Goal: Task Accomplishment & Management: Use online tool/utility

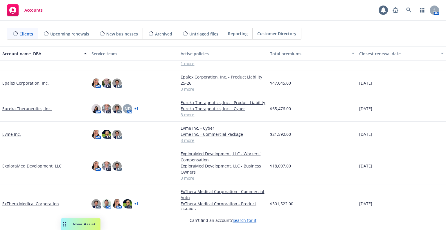
scroll to position [581, 0]
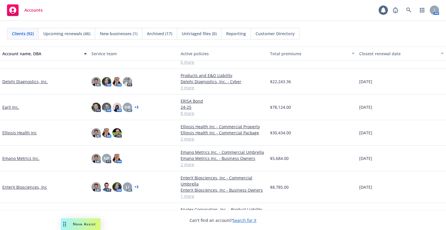
drag, startPoint x: 30, startPoint y: 148, endPoint x: 27, endPoint y: 151, distance: 4.5
click at [27, 155] on link "Emano Metrics Inc." at bounding box center [20, 158] width 37 height 6
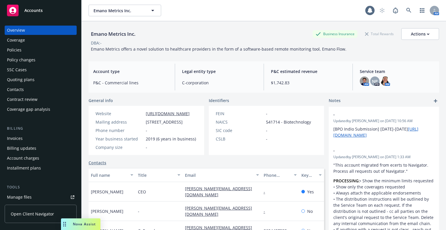
click at [30, 51] on div "Policies" at bounding box center [40, 49] width 67 height 9
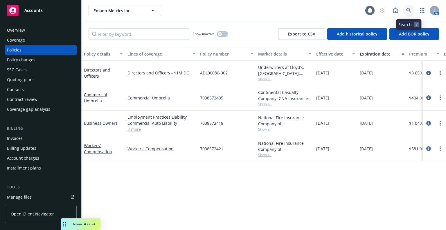
click at [410, 11] on icon at bounding box center [408, 10] width 5 height 5
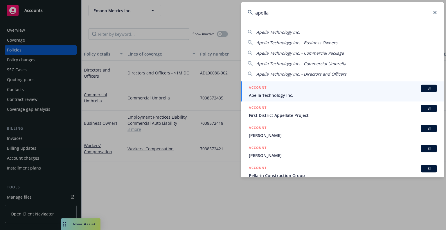
type input "apella"
click at [350, 94] on span "Apella Technology Inc." at bounding box center [343, 95] width 188 height 6
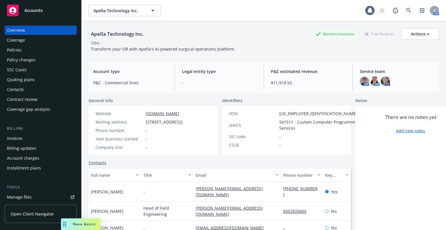
click at [27, 49] on div "Policies" at bounding box center [40, 49] width 67 height 9
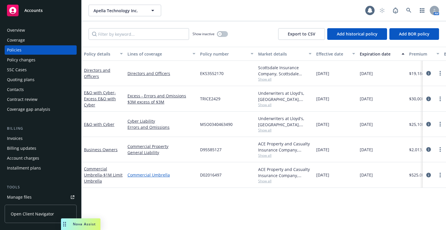
click at [151, 177] on link "Commercial Umbrella" at bounding box center [162, 175] width 68 height 6
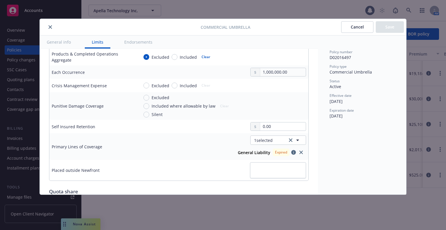
scroll to position [174, 0]
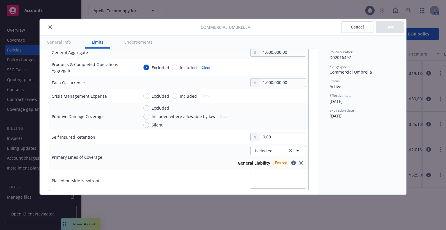
click at [53, 28] on button "close" at bounding box center [50, 27] width 7 height 7
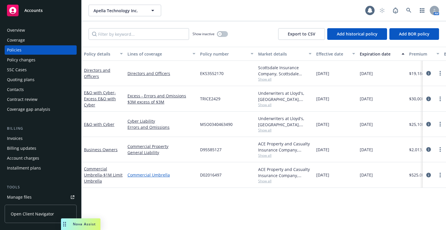
click at [153, 174] on link "Commercial Umbrella" at bounding box center [162, 175] width 68 height 6
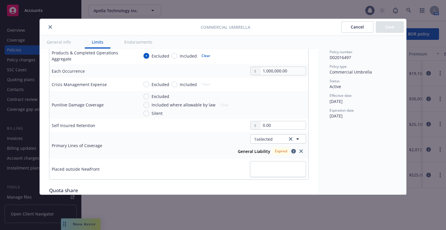
scroll to position [232, 0]
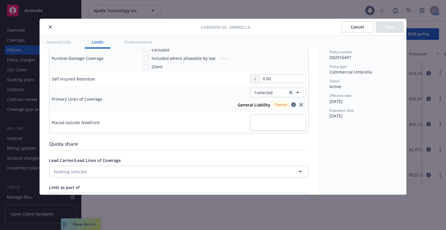
click at [299, 103] on icon "close" at bounding box center [300, 104] width 3 height 3
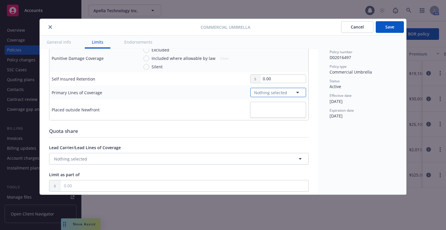
click at [270, 92] on span "Nothing selected" at bounding box center [270, 92] width 33 height 6
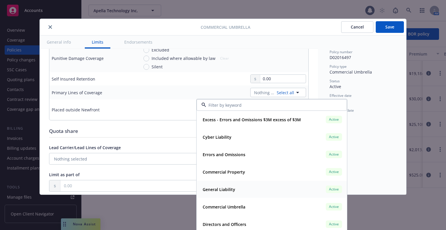
click at [244, 192] on div "General Liability Active" at bounding box center [271, 189] width 143 height 10
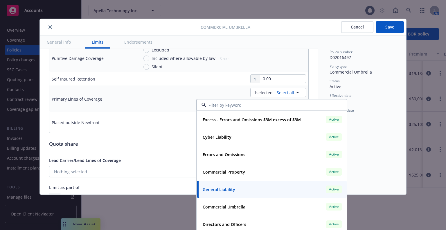
click at [381, 27] on button "Save" at bounding box center [390, 27] width 28 height 12
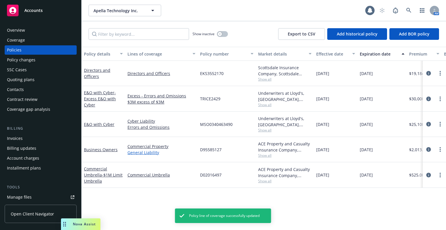
click at [136, 150] on link "General Liability" at bounding box center [162, 152] width 68 height 6
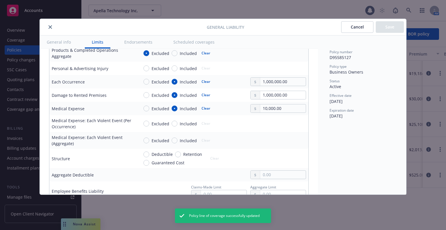
scroll to position [232, 0]
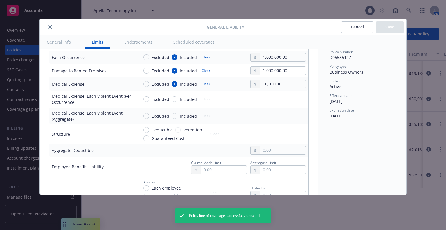
click at [50, 24] on button "close" at bounding box center [50, 27] width 7 height 7
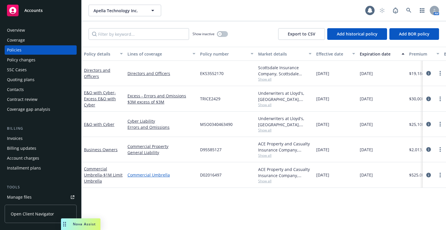
click at [145, 174] on link "Commercial Umbrella" at bounding box center [162, 175] width 68 height 6
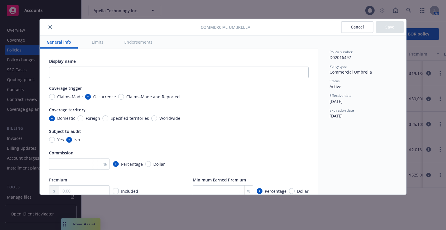
scroll to position [232, 0]
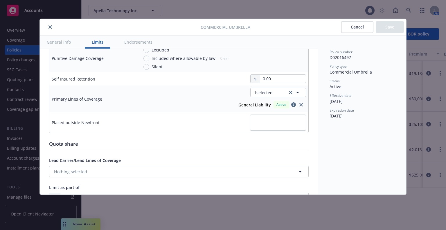
click at [349, 26] on button "Cancel" at bounding box center [357, 27] width 32 height 12
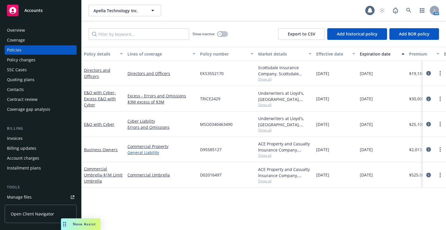
click at [136, 153] on link "General Liability" at bounding box center [162, 152] width 68 height 6
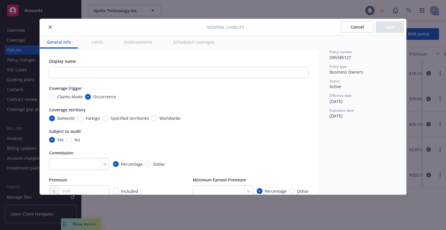
type textarea "x"
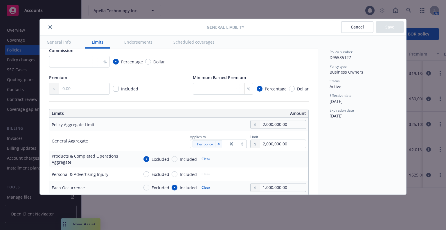
scroll to position [116, 0]
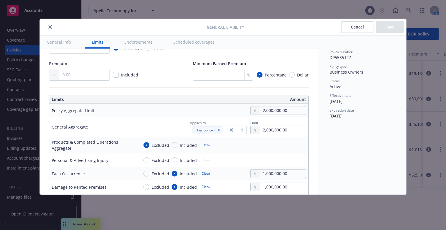
click at [49, 26] on icon "close" at bounding box center [50, 26] width 3 height 3
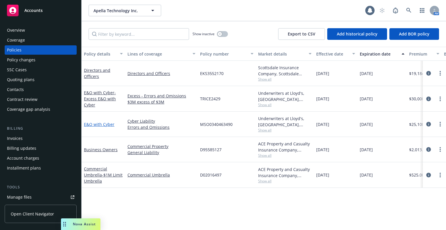
click at [99, 124] on link "E&O with Cyber" at bounding box center [99, 124] width 30 height 6
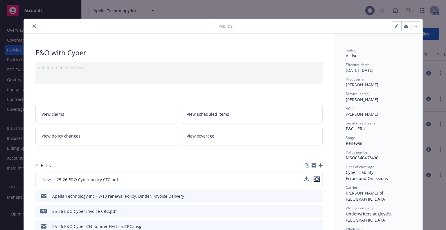
click at [315, 178] on icon "preview file" at bounding box center [316, 179] width 5 height 4
click at [33, 27] on icon "close" at bounding box center [34, 25] width 3 height 3
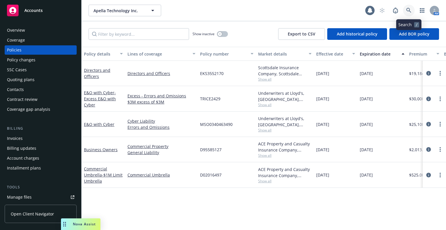
click at [414, 12] on link at bounding box center [409, 11] width 12 height 12
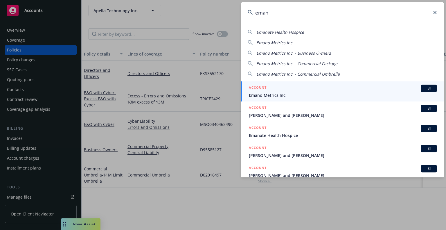
type input "eman"
click at [268, 99] on link "ACCOUNT BI Emano Metrics Inc." at bounding box center [342, 91] width 203 height 20
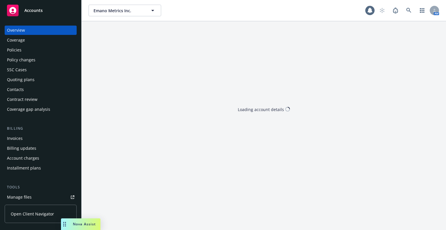
click at [38, 49] on div "Policies" at bounding box center [40, 49] width 67 height 9
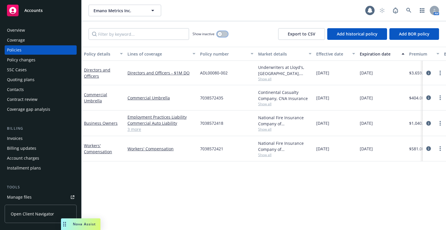
click at [223, 33] on button "button" at bounding box center [222, 34] width 11 height 6
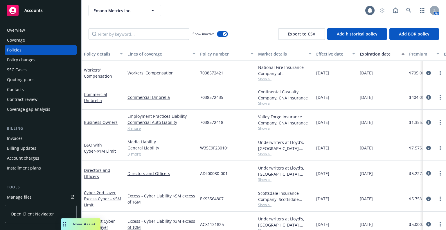
click at [366, 53] on div "Expiration date" at bounding box center [379, 54] width 38 height 6
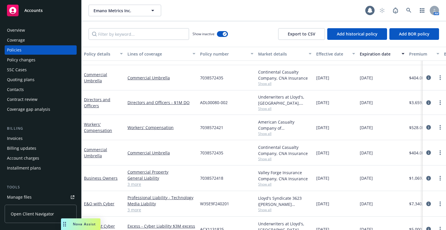
scroll to position [58, 0]
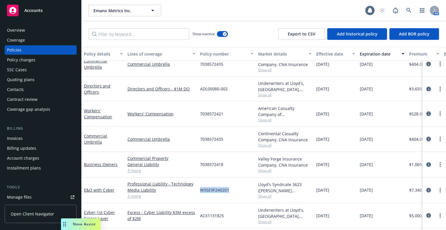
drag, startPoint x: 231, startPoint y: 191, endPoint x: 200, endPoint y: 193, distance: 31.4
click at [200, 193] on div "W35E9F240201" at bounding box center [227, 190] width 58 height 26
copy span "W35E9F240201"
click at [213, 215] on span "ACX1131825" at bounding box center [212, 215] width 24 height 6
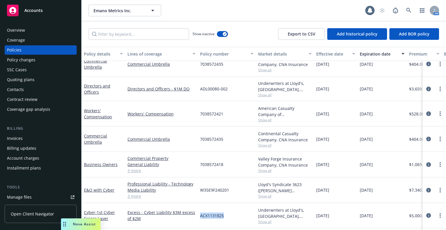
copy span "ACX1131825"
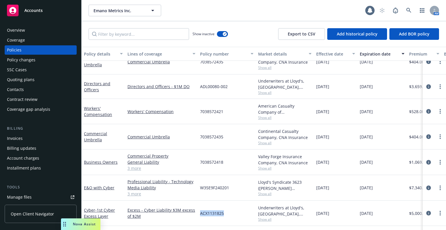
scroll to position [116, 0]
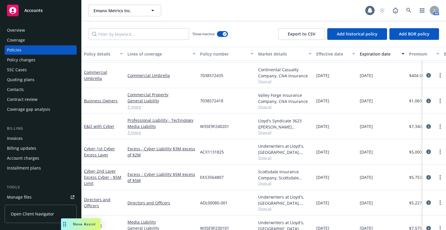
click at [209, 177] on span "EKS3564807" at bounding box center [212, 177] width 24 height 6
copy span "EKS3564807"
click at [407, 12] on icon at bounding box center [408, 10] width 5 height 5
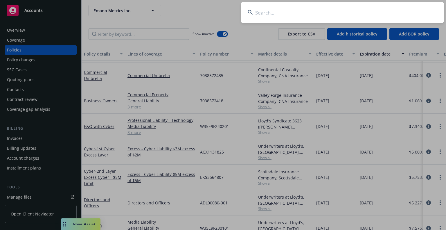
type input "a"
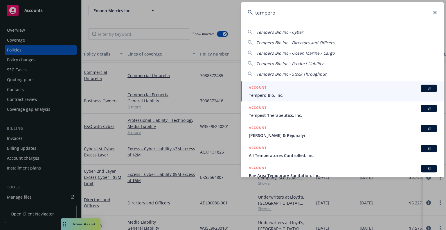
type input "tempero"
click at [346, 92] on span "Tempero Bio, Inc." at bounding box center [343, 95] width 188 height 6
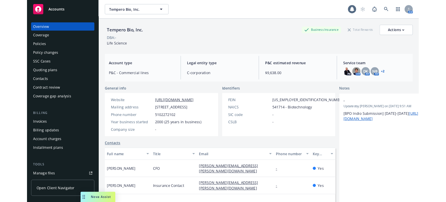
scroll to position [58, 0]
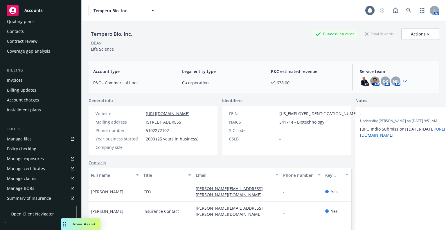
click at [44, 182] on link "Manage claims" at bounding box center [41, 178] width 72 height 9
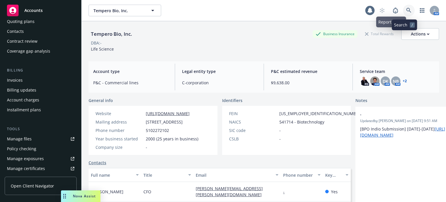
click at [406, 10] on icon at bounding box center [408, 10] width 5 height 5
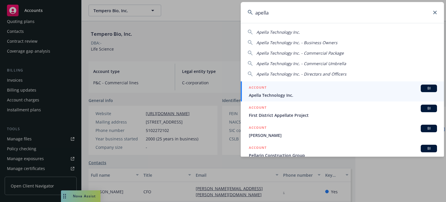
type input "apella"
click at [277, 96] on span "Apella Technology Inc." at bounding box center [343, 95] width 188 height 6
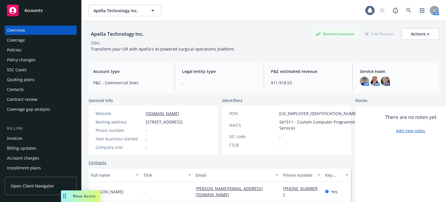
click at [30, 77] on div "Quoting plans" at bounding box center [21, 79] width 28 height 9
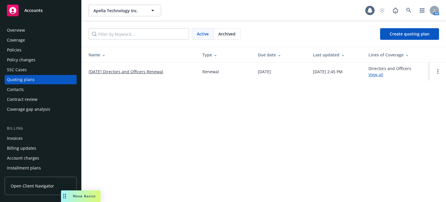
click at [232, 34] on span "Archived" at bounding box center [226, 34] width 17 height 6
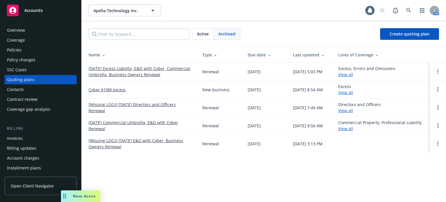
click at [55, 49] on div "Policies" at bounding box center [40, 49] width 67 height 9
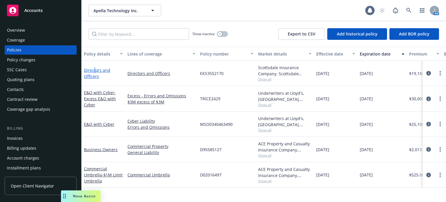
click at [94, 71] on link "Directors and Officers" at bounding box center [97, 73] width 26 height 12
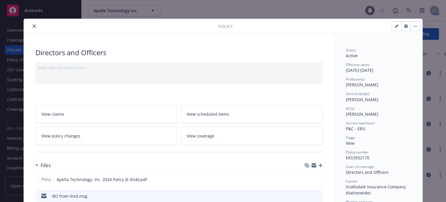
click at [33, 25] on icon "close" at bounding box center [34, 25] width 3 height 3
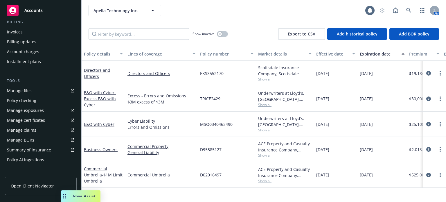
scroll to position [116, 0]
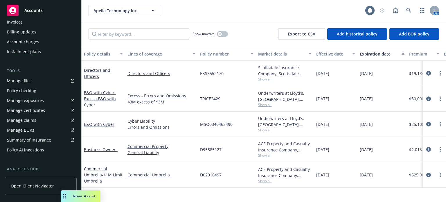
click at [19, 108] on div "Manage certificates" at bounding box center [26, 110] width 38 height 9
click at [141, 152] on link "General Liability" at bounding box center [162, 152] width 68 height 6
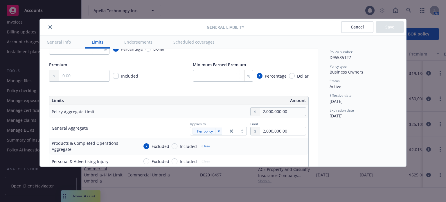
type textarea "x"
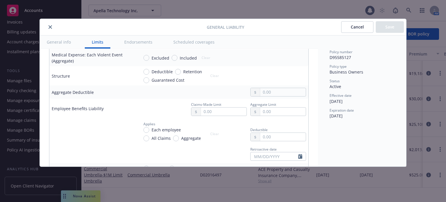
scroll to position [407, 0]
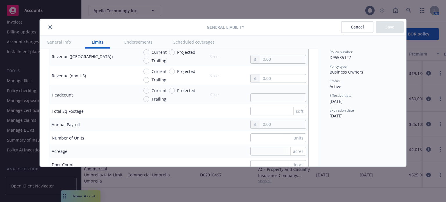
click at [51, 29] on button "close" at bounding box center [50, 27] width 7 height 7
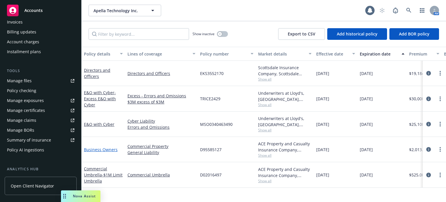
click at [98, 149] on link "Business Owners" at bounding box center [101, 150] width 34 height 6
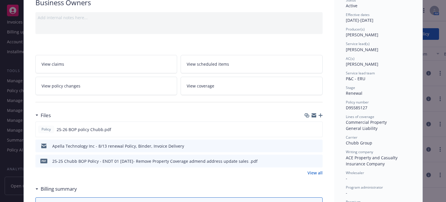
scroll to position [58, 0]
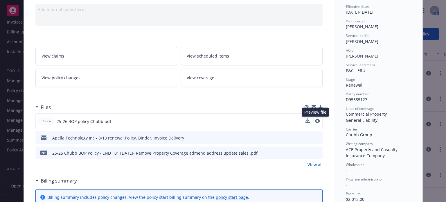
click at [316, 123] on button at bounding box center [317, 121] width 5 height 6
click at [315, 152] on icon "preview file" at bounding box center [317, 152] width 5 height 4
click at [314, 119] on icon "preview file" at bounding box center [316, 121] width 5 height 4
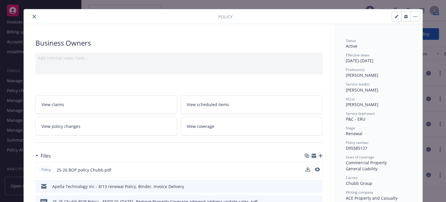
scroll to position [0, 0]
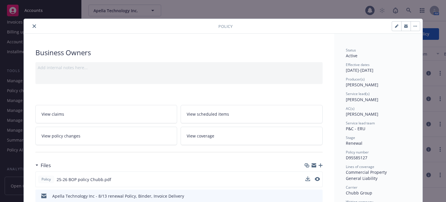
click at [33, 27] on icon "close" at bounding box center [34, 25] width 3 height 3
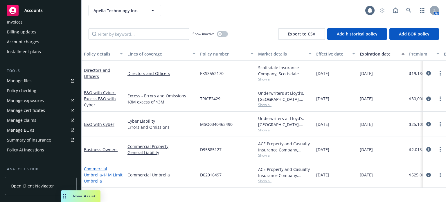
click at [105, 176] on span "- $1M Limit Umbrella" at bounding box center [103, 178] width 39 height 12
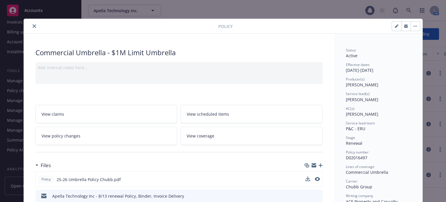
click at [318, 179] on div "Policy 25-26 Umbrella Policy Chubb.pdf" at bounding box center [178, 179] width 287 height 16
click at [318, 178] on div "Policy 25-26 Umbrella Policy Chubb.pdf" at bounding box center [178, 179] width 287 height 16
click at [315, 177] on icon "preview file" at bounding box center [316, 179] width 5 height 4
click at [31, 24] on button "close" at bounding box center [34, 26] width 7 height 7
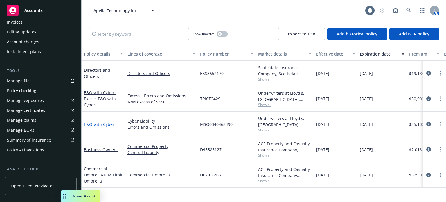
click at [101, 124] on link "E&O with Cyber" at bounding box center [99, 124] width 30 height 6
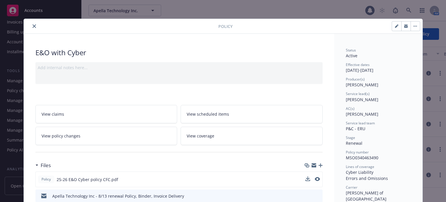
scroll to position [58, 0]
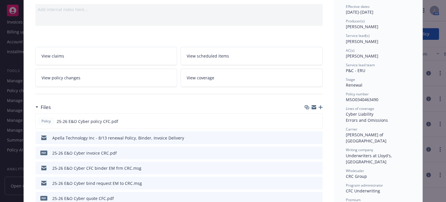
click at [317, 136] on icon "preview file" at bounding box center [317, 137] width 5 height 4
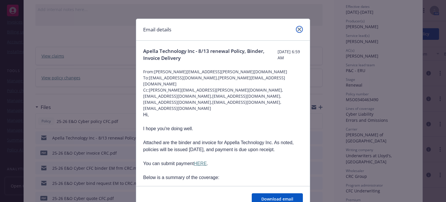
click at [298, 30] on icon "close" at bounding box center [299, 29] width 3 height 3
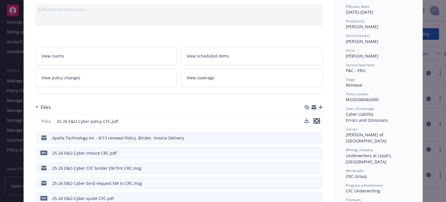
click at [314, 119] on icon "preview file" at bounding box center [316, 121] width 5 height 4
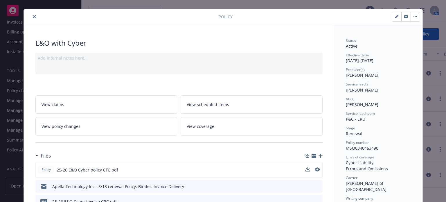
scroll to position [0, 0]
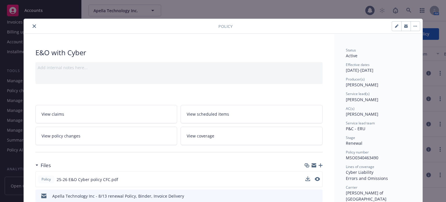
click at [31, 25] on button "close" at bounding box center [34, 26] width 7 height 7
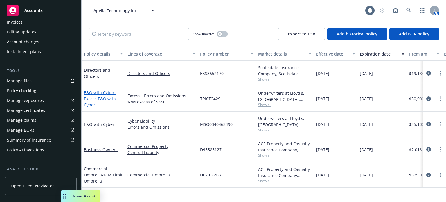
click at [95, 93] on link "E&O with Cyber - Excess E&O with Cyber" at bounding box center [100, 99] width 32 height 18
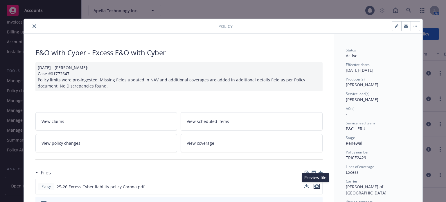
click at [317, 187] on icon "preview file" at bounding box center [316, 186] width 5 height 4
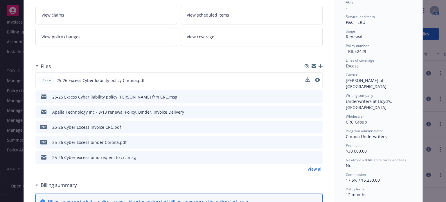
scroll to position [116, 0]
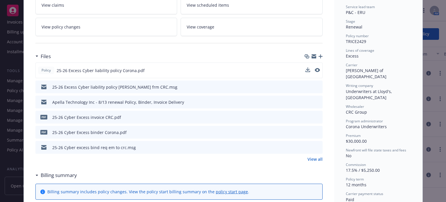
click at [316, 132] on icon "preview file" at bounding box center [317, 132] width 5 height 4
click at [320, 159] on link "View all" at bounding box center [315, 159] width 15 height 6
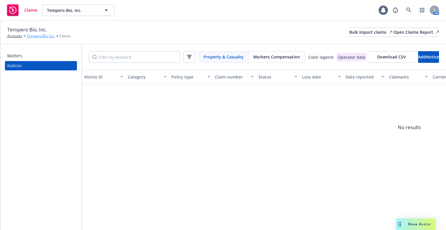
click at [45, 36] on link "Tempero Bio, Inc." at bounding box center [41, 35] width 28 height 5
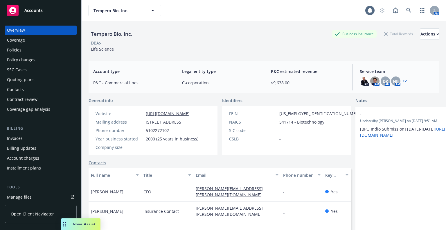
click at [37, 51] on div "Policies" at bounding box center [40, 49] width 67 height 9
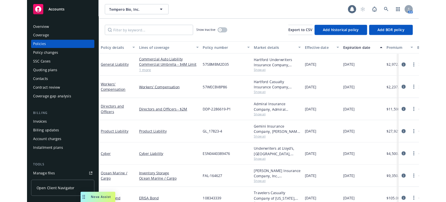
scroll to position [58, 0]
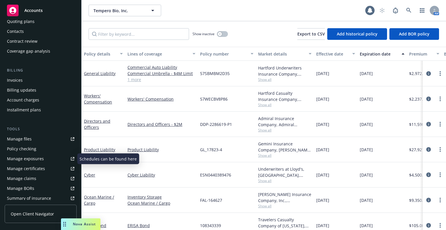
click at [38, 143] on link "Manage files" at bounding box center [41, 138] width 72 height 9
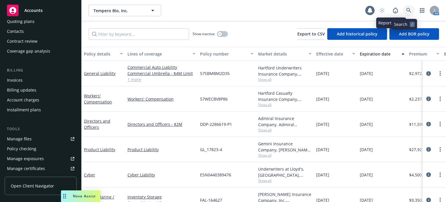
click at [406, 9] on icon at bounding box center [408, 10] width 5 height 5
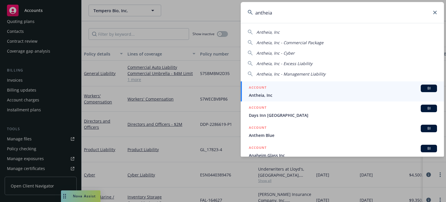
type input "antheia"
click at [320, 92] on span "Antheia, Inc" at bounding box center [343, 95] width 188 height 6
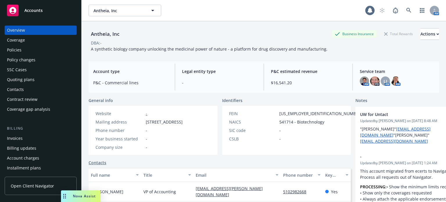
click at [69, 76] on div "Quoting plans" at bounding box center [40, 79] width 67 height 9
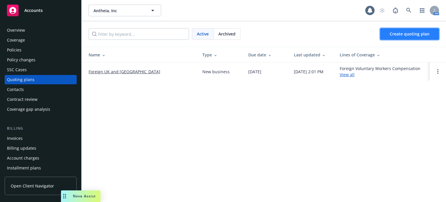
click at [399, 33] on span "Create quoting plan" at bounding box center [410, 34] width 40 height 6
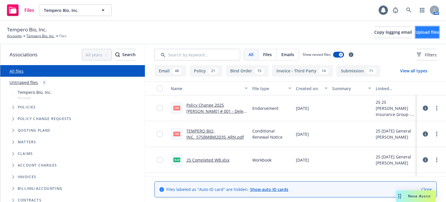
click at [416, 32] on span "Upload files" at bounding box center [428, 32] width 24 height 6
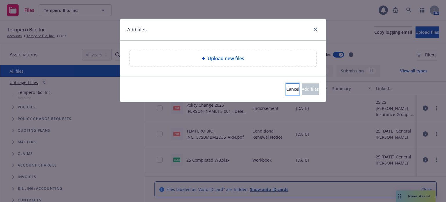
click at [286, 88] on span "Cancel" at bounding box center [292, 89] width 13 height 6
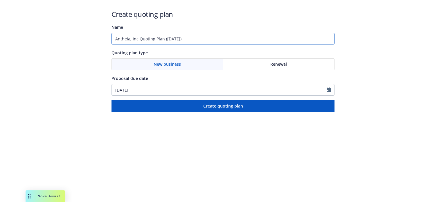
drag, startPoint x: 202, startPoint y: 37, endPoint x: 0, endPoint y: 39, distance: 201.9
click at [0, 39] on div "Create quoting plan Name Antheia, Inc Quoting Plan ([DATE]) Quoting plan type N…" at bounding box center [223, 56] width 446 height 112
type input "Products Liability"
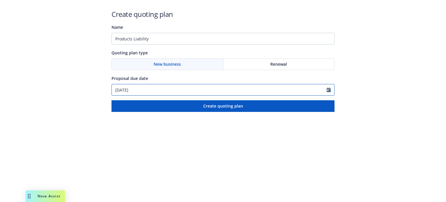
click at [192, 92] on input "[DATE]" at bounding box center [219, 89] width 215 height 11
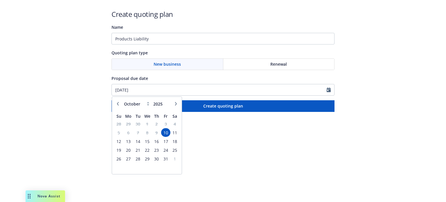
click at [178, 106] on button "button" at bounding box center [176, 103] width 7 height 7
click at [178, 103] on button "button" at bounding box center [176, 103] width 7 height 7
select select "12"
click at [126, 123] on span "1" at bounding box center [128, 123] width 9 height 7
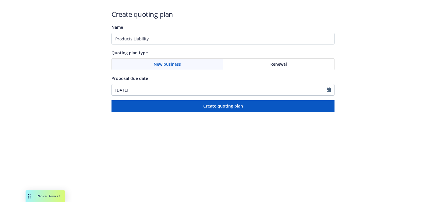
type input "[DATE]"
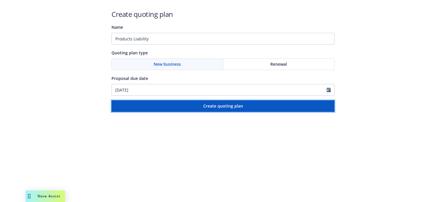
click at [165, 103] on button "Create quoting plan" at bounding box center [223, 106] width 223 height 12
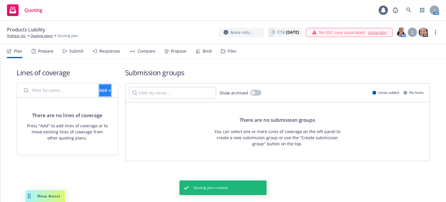
click at [99, 89] on div "Add" at bounding box center [105, 90] width 12 height 11
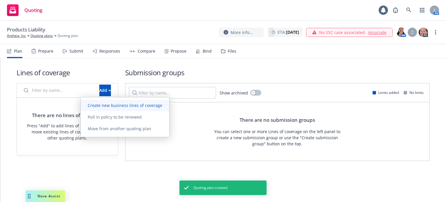
click at [97, 102] on link "Create new business lines of coverage" at bounding box center [125, 106] width 89 height 12
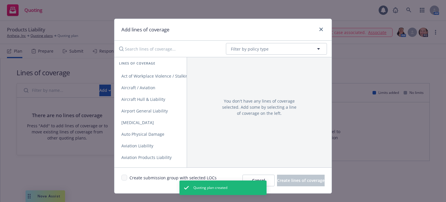
click at [151, 51] on input "Search lines of coverage..." at bounding box center [169, 49] width 106 height 12
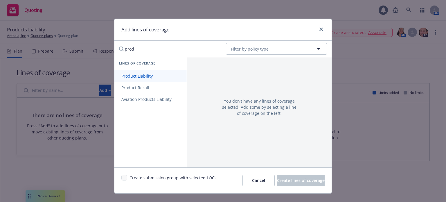
type input "prod"
click at [141, 71] on link "Product Liability" at bounding box center [150, 76] width 72 height 12
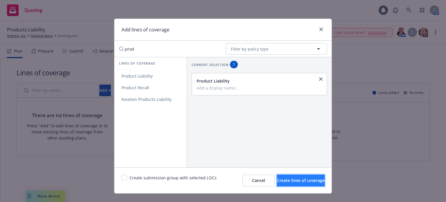
click at [292, 180] on span "Create lines of coverage" at bounding box center [301, 180] width 48 height 6
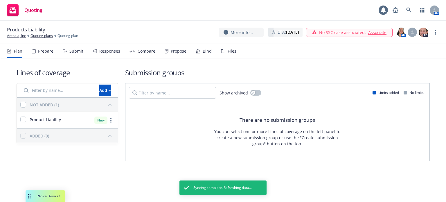
click at [228, 52] on div "Files" at bounding box center [232, 51] width 9 height 5
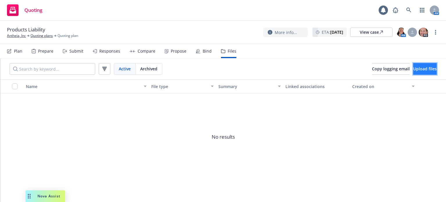
click at [417, 69] on span "Upload files" at bounding box center [425, 69] width 24 height 6
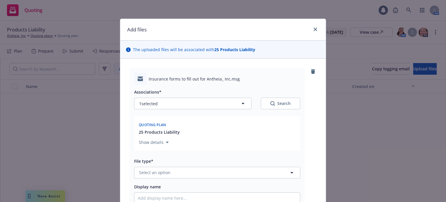
click at [210, 184] on div "Display name" at bounding box center [217, 186] width 166 height 7
click at [210, 175] on button "Select an option" at bounding box center [217, 173] width 166 height 12
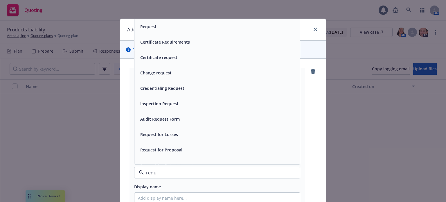
type input "reque"
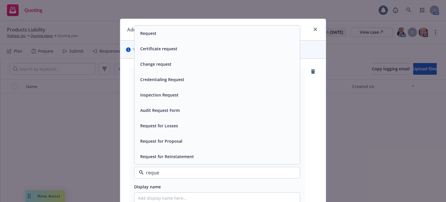
click at [197, 34] on div "Request" at bounding box center [217, 33] width 159 height 8
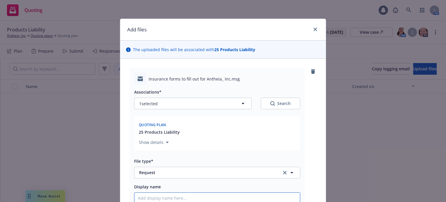
click at [165, 194] on input "Display name" at bounding box center [217, 198] width 166 height 11
type textarea "x"
type input "2"
type textarea "x"
type input "25"
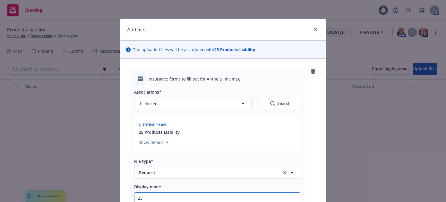
type textarea "x"
type input "25-"
type textarea "x"
type input "25-2"
type textarea "x"
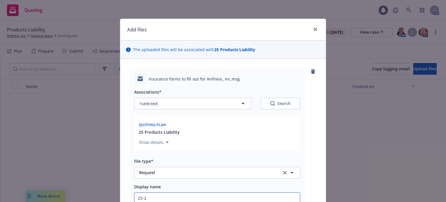
type input "25-26"
type textarea "x"
type input "25-26"
type textarea "x"
type input "25-26 P"
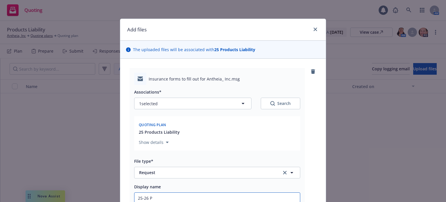
type textarea "x"
type input "25-26 Pro"
type textarea "x"
type input "25-26 Prod"
type textarea "x"
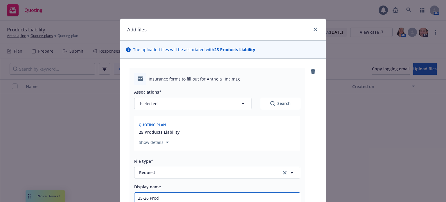
type input "25-26 Produ"
type textarea "x"
type input "25-26 Produc"
type textarea "x"
type input "25-26 Product"
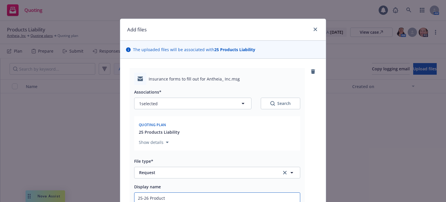
type textarea "x"
type input "25-26 Products"
type textarea "x"
type input "25-26 Products"
type textarea "x"
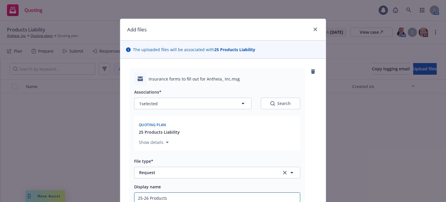
type input "25-26 Products L"
type textarea "x"
type input "25-26 Products Li"
type textarea "x"
type input "25-26 Products Lia"
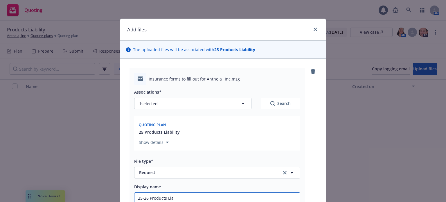
type textarea "x"
type input "25-26 Products Liabi"
type textarea "x"
type input "25-26 Products Liabil"
type textarea "x"
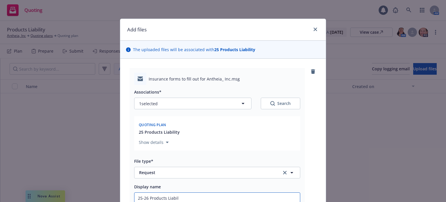
type input "25-26 Products Liabili"
type textarea "x"
type input "25-26 Products Liability"
type textarea "x"
type input "25-26 Products Liability"
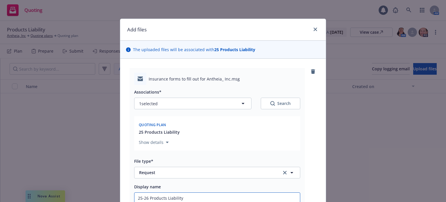
type textarea "x"
type input "25-26 Products Liability ap"
type textarea "x"
type input "25-26 Products Liability app"
type textarea "x"
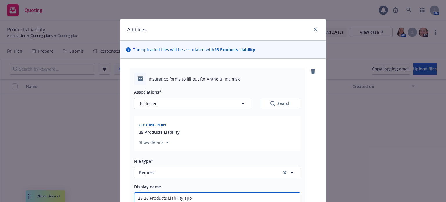
type input "25-26 Products Liability appl"
type textarea "x"
type input "25-26 Products Liability appli"
type textarea "x"
type input "25-26 Products Liability applic"
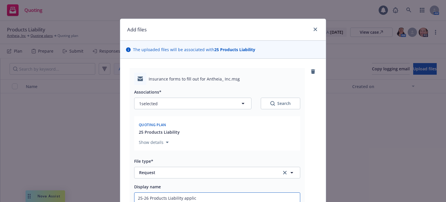
type textarea "x"
type input "25-26 Products Liability applica"
type textarea "x"
type input "25-26 Products Liability applicat"
type textarea "x"
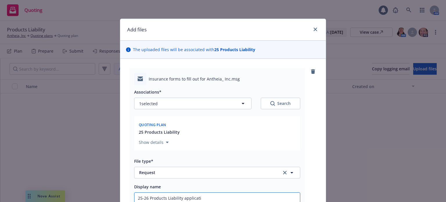
type input "25-26 Products Liability applicatio"
type textarea "x"
type input "25-26 Products Liability application"
type textarea "x"
type input "25-26 Products Liability application"
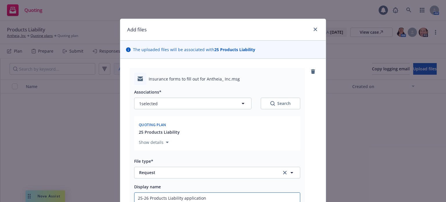
type textarea "x"
type input "25-26 Products Liability application r"
type textarea "x"
type input "25-26 Products Liability application re"
type textarea "x"
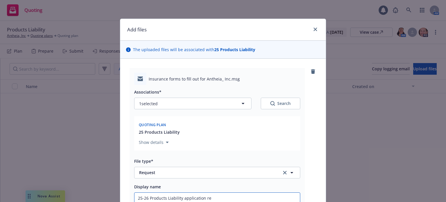
type input "25-26 Products Liability application req"
type textarea "x"
type input "25-26 Products Liability application re"
type textarea "x"
type input "25-26 Products Liability application req"
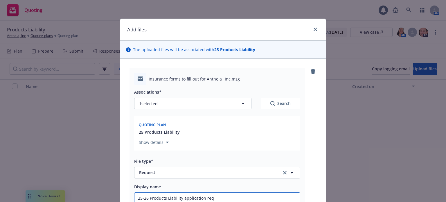
type textarea "x"
type input "25-26 Products Liability application requ"
type textarea "x"
type input "25-26 Products Liability application reque"
type textarea "x"
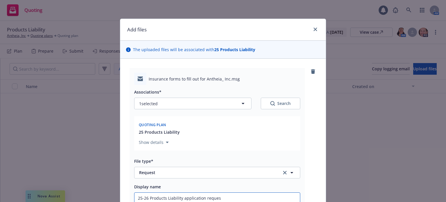
type input "25-26 Products Liability application request"
type textarea "x"
type input "25-26 Products Liability application request"
type textarea "x"
type input "25-26 Products Liability application request E"
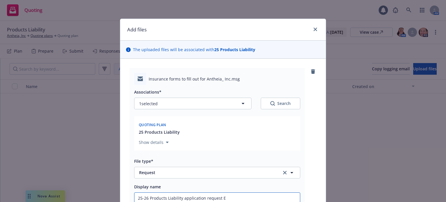
type textarea "x"
type input "25-26 Products Liability application request EM"
type textarea "x"
type input "25-26 Products Liability application request EM"
type textarea "x"
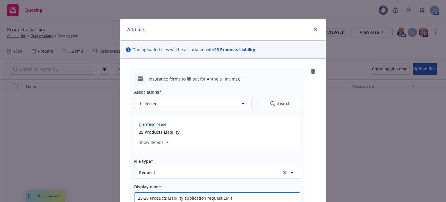
type input "25-26 Products Liability application request EM to"
type textarea "x"
type input "25-26 Products Liability application request EM to"
type textarea "x"
type input "25-26 Products Liability application request EM to I"
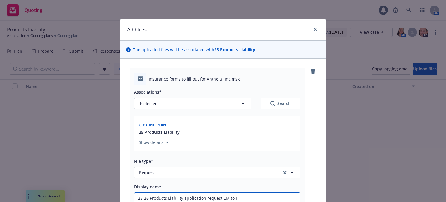
type textarea "x"
type input "25-26 Products Liability application request EM to IN"
type textarea "x"
type input "25-26 Products Liability application request EM to INS"
type textarea "x"
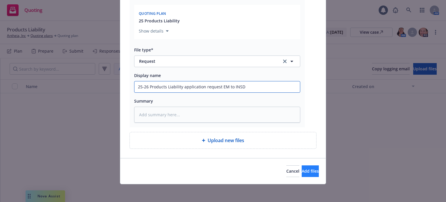
type input "25-26 Products Liability application request EM to INSD"
click at [306, 176] on button "Add files" at bounding box center [310, 171] width 17 height 12
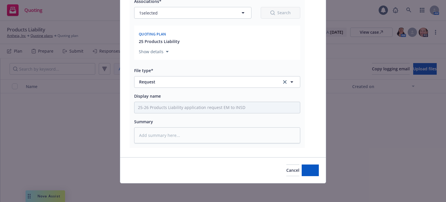
scroll to position [90, 0]
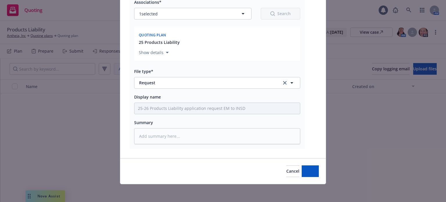
type textarea "x"
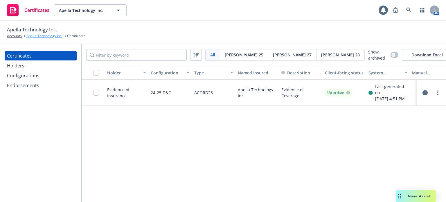
click at [52, 36] on link "Apella Technology Inc." at bounding box center [44, 35] width 36 height 5
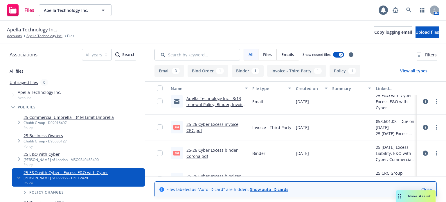
scroll to position [116, 0]
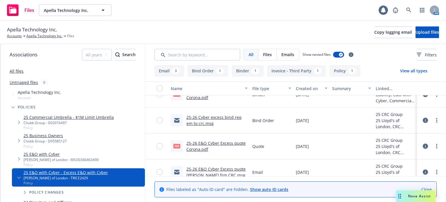
click at [196, 121] on link "25-26 Cyber excess bind req em to crc.msg" at bounding box center [213, 120] width 55 height 12
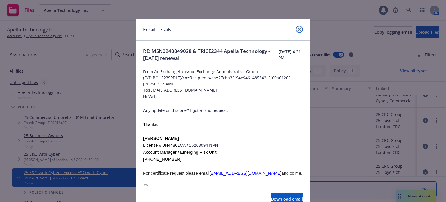
click at [298, 29] on icon "close" at bounding box center [299, 29] width 3 height 3
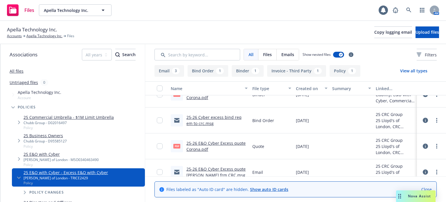
click at [187, 150] on link "25-26 E&O Cyber Excess quote Corona.pdf" at bounding box center [215, 146] width 59 height 12
click at [405, 9] on link at bounding box center [409, 10] width 12 height 12
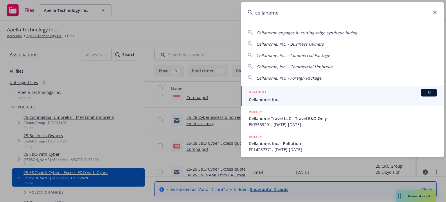
type input "cellanome"
click at [309, 94] on div "ACCOUNT BI" at bounding box center [343, 93] width 188 height 8
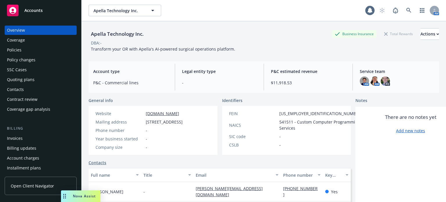
click at [42, 48] on div "Policies" at bounding box center [40, 49] width 67 height 9
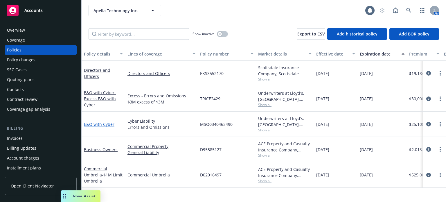
click at [95, 123] on link "E&O with Cyber" at bounding box center [99, 124] width 30 height 6
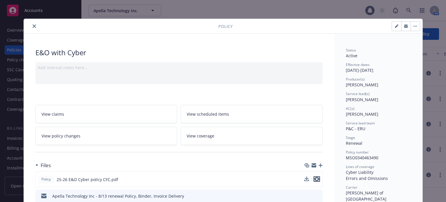
click at [317, 178] on icon "preview file" at bounding box center [316, 179] width 5 height 4
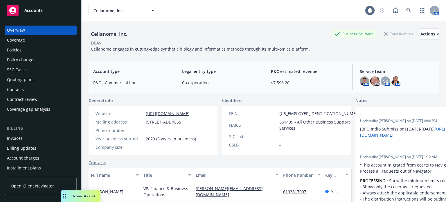
click at [34, 54] on div "Policies" at bounding box center [40, 49] width 67 height 9
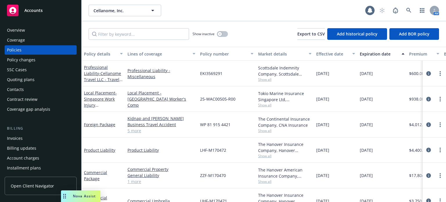
scroll to position [41, 0]
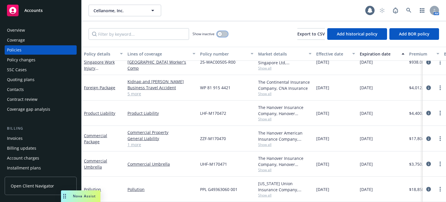
click at [219, 35] on div "button" at bounding box center [220, 34] width 4 height 4
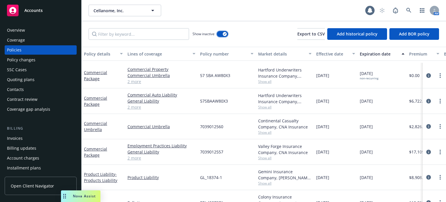
scroll to position [79, 0]
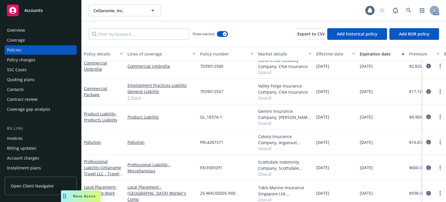
click at [22, 137] on div "Invoices" at bounding box center [15, 138] width 16 height 9
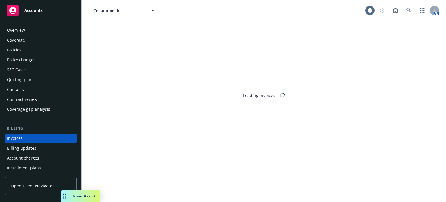
scroll to position [28, 0]
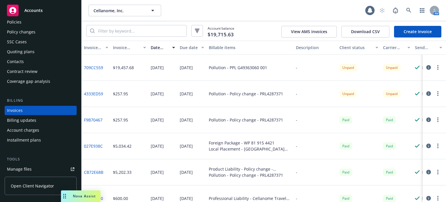
drag, startPoint x: 249, startPoint y: 151, endPoint x: 228, endPoint y: 95, distance: 59.8
click at [228, 95] on div "Pollution - Policy change - PRL4287371" at bounding box center [246, 94] width 74 height 6
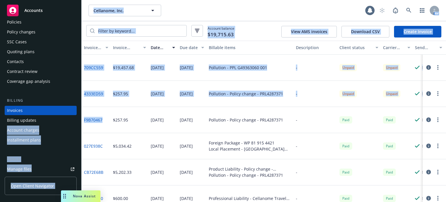
drag, startPoint x: 109, startPoint y: 121, endPoint x: 80, endPoint y: 117, distance: 29.5
click at [80, 117] on div "Accounts Overview Coverage Policies Policy changes SSC Cases Quoting plans Cont…" at bounding box center [223, 101] width 446 height 202
click at [107, 105] on div "4333ED59" at bounding box center [96, 94] width 29 height 26
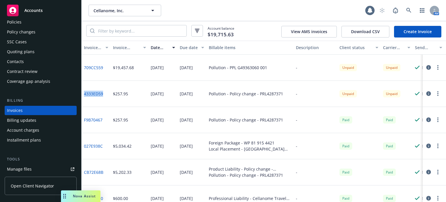
drag, startPoint x: 107, startPoint y: 94, endPoint x: 82, endPoint y: 92, distance: 25.0
click at [82, 92] on div "4333ED59" at bounding box center [96, 94] width 29 height 26
copy link "4333ED59"
click at [407, 8] on icon at bounding box center [408, 10] width 5 height 5
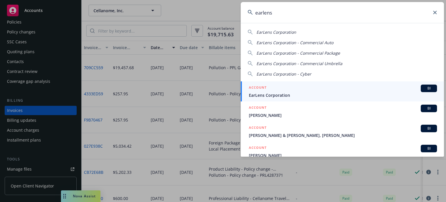
type input "earlens"
click at [307, 92] on span "EarLens Corporation" at bounding box center [343, 95] width 188 height 6
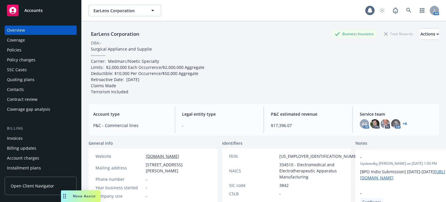
click at [44, 50] on div "Policies" at bounding box center [40, 49] width 67 height 9
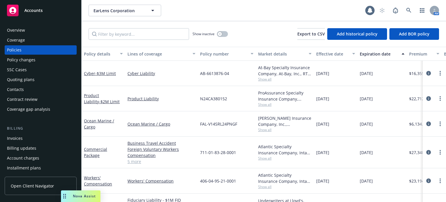
click at [8, 32] on div "Overview" at bounding box center [16, 30] width 18 height 9
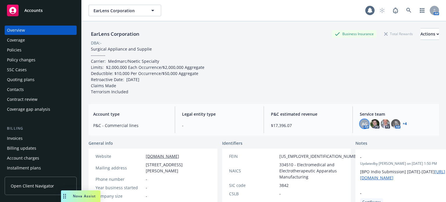
click at [363, 123] on span "AG" at bounding box center [365, 124] width 6 height 6
click at [403, 125] on link "+ 4" at bounding box center [405, 123] width 4 height 3
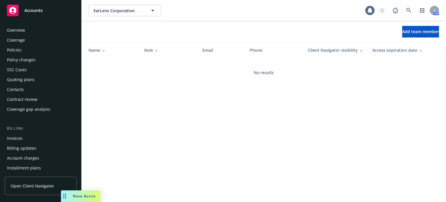
scroll to position [196, 0]
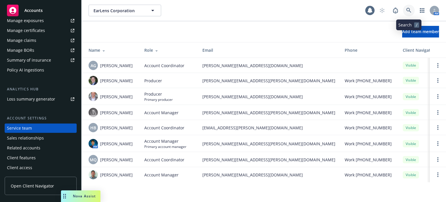
click at [407, 8] on icon at bounding box center [408, 10] width 5 height 5
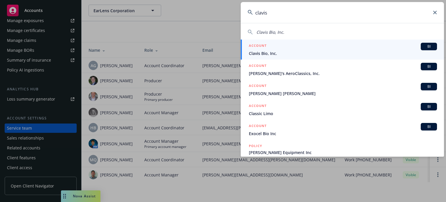
type input "clavis"
click at [271, 53] on span "Clavis Bio, Inc." at bounding box center [343, 53] width 188 height 6
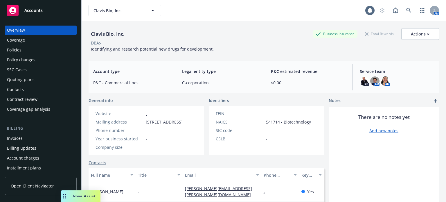
click at [24, 52] on div "Policies" at bounding box center [40, 49] width 67 height 9
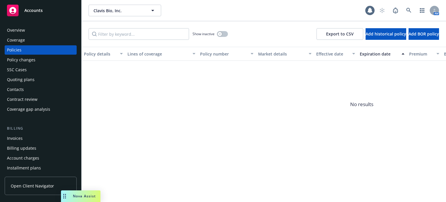
click at [33, 82] on div "Quoting plans" at bounding box center [21, 79] width 28 height 9
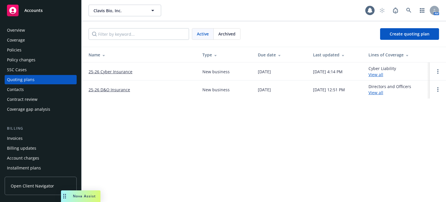
click at [116, 71] on link "25-26 Cyber Insurance" at bounding box center [111, 72] width 44 height 6
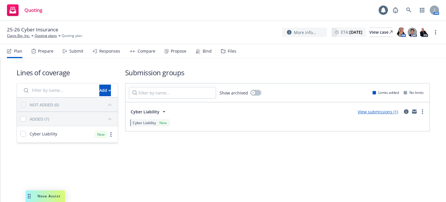
drag, startPoint x: 68, startPoint y: 50, endPoint x: 71, endPoint y: 52, distance: 3.9
click at [68, 50] on div "Submit" at bounding box center [73, 51] width 21 height 14
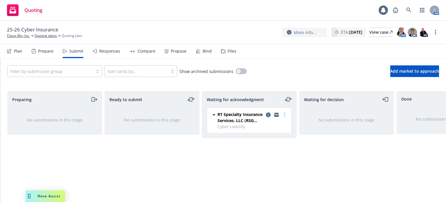
click at [268, 116] on icon "copy logging email" at bounding box center [268, 114] width 5 height 5
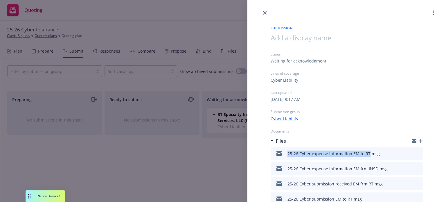
drag, startPoint x: 368, startPoint y: 152, endPoint x: 285, endPoint y: 152, distance: 83.4
click at [285, 152] on div "25-26 Cyber expense information EM to RT.msg" at bounding box center [326, 153] width 107 height 12
click at [419, 141] on icon "button" at bounding box center [421, 141] width 4 height 4
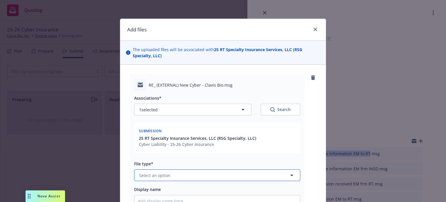
click at [166, 178] on span "Select an option" at bounding box center [154, 175] width 31 height 6
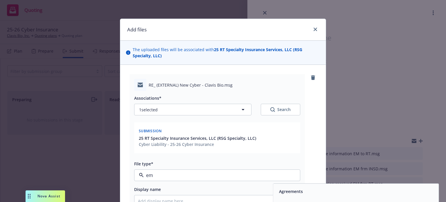
type input "ema"
click at [286, 190] on span "Email" at bounding box center [284, 191] width 11 height 6
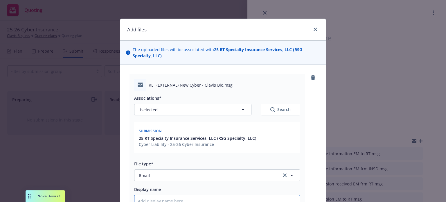
click at [159, 200] on input "Display name" at bounding box center [217, 200] width 166 height 11
paste input "25-26 Cyber expense information EM to RT"
type textarea "x"
type input "25-26 Cyber expense information EM to RT"
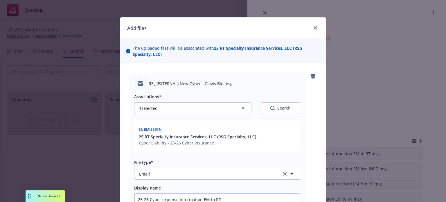
click at [159, 197] on input "25-26 Cyber expense information EM to RT" at bounding box center [217, 199] width 166 height 11
type textarea "x"
type input "25-26 Cyber iexpense information EM to RT"
type textarea "x"
type input "25-26 Cyber inexpense information EM to RT"
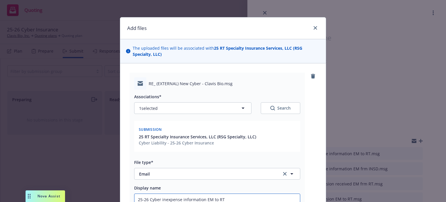
type textarea "x"
type input "25-26 Cyber infoexpense information EM to RT"
type textarea "x"
type input "25-26 Cyber informexpense information EM to RT"
type textarea "x"
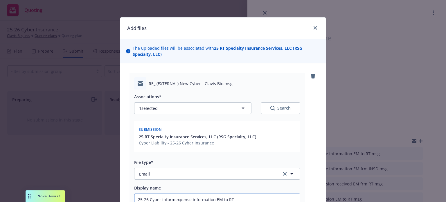
type input "25-26 Cyber informaexpense information EM to RT"
type textarea "x"
type input "25-26 Cyber informatiexpense information EM to RT"
type textarea "x"
type input "25-26 Cyber informatioexpense information EM to RT"
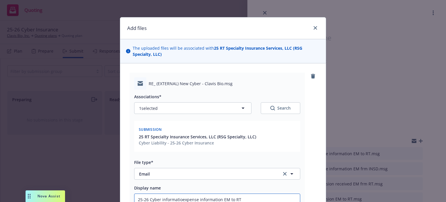
type textarea "x"
type input "25-26 Cyber informationexpense information EM to RT"
type textarea "x"
type input "25-26 Cyber information expense information EM to RT"
type textarea "x"
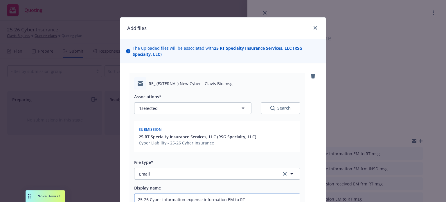
type input "25-26 Cyber information oexpense information EM to RT"
type textarea "x"
type input "25-26 Cyber information onexpense information EM to RT"
type textarea "x"
type input "25-26 Cyber information onfexpense information EM to RT"
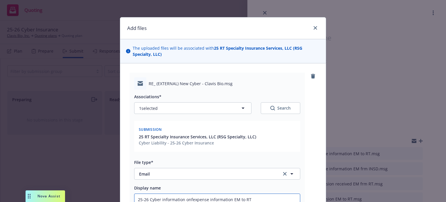
type textarea "x"
type input "25-26 Cyber information onf expense information EM to RT"
type textarea "x"
type input "25-26 Cyber information onfexpense information EM to RT"
type textarea "x"
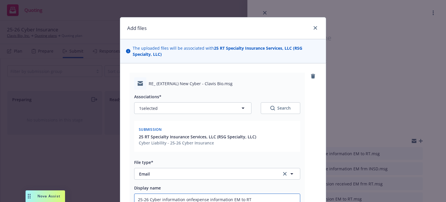
type input "25-26 Cyber information onexpense information EM to RT"
type textarea "x"
type input "25-26 Cyber information on expense information EM to RT"
type textarea "x"
type input "25-26 Cyber information on fiexpense information EM to RT"
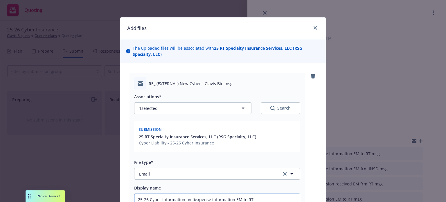
type textarea "x"
type input "25-26 Cyber information on finexpense information EM to RT"
type textarea "x"
type input "25-26 Cyber information on finaexpense information EM to RT"
type textarea "x"
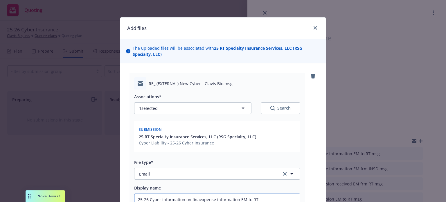
type input "25-26 Cyber information on finanexpense information EM to RT"
type textarea "x"
type input "25-26 Cyber information on financexpense information EM to RT"
type textarea "x"
type input "25-26 Cyber information on financiexpense information EM to RT"
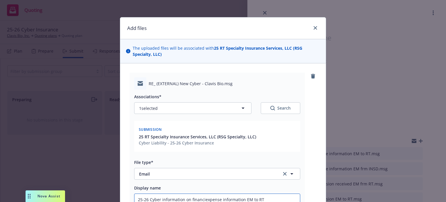
type textarea "x"
type input "25-26 Cyber information on financiaexpense information EM to RT"
type textarea "x"
type input "25-26 Cyber information on financialexpense information EM to RT"
type textarea "x"
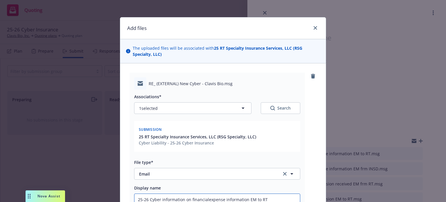
type input "25-26 Cyber information on financialsexpense information EM to RT"
type textarea "x"
type input "25-26 Cyber information on financials expense information EM to RT"
type textarea "x"
type input "25-26 Cyber information on financials xpense information EM to RT"
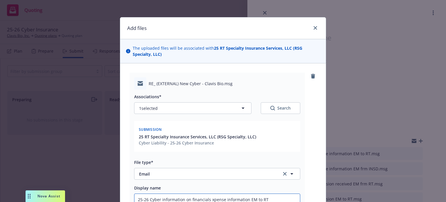
type textarea "x"
type input "25-26 Cyber information on financials pense information EM to RT"
type textarea "x"
type input "25-26 Cyber information on financials ense information EM to RT"
type textarea "x"
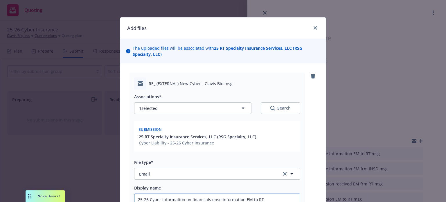
type input "25-26 Cyber information on financials nse information EM to RT"
type textarea "x"
type input "25-26 Cyber information on financials se information EM to RT"
type textarea "x"
type input "25-26 Cyber information on financials e information EM to RT"
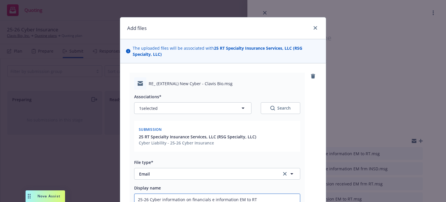
type textarea "x"
type input "25-26 Cyber information on financials information EM to RT"
type textarea "x"
type input "25-26 Cyber information on financials information EM to RT"
type textarea "x"
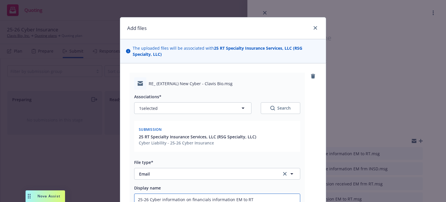
type input "25-26 Cyber information on financials nformation EM to RT"
type textarea "x"
type input "25-26 Cyber information on financials formation EM to RT"
type textarea "x"
type input "25-26 Cyber information on financials ormation EM to RT"
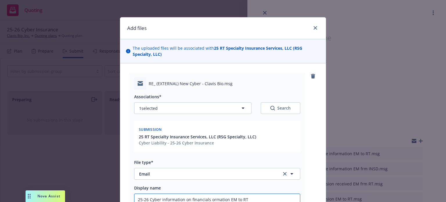
type textarea "x"
type input "25-26 Cyber information on financials rmation EM to RT"
type textarea "x"
type input "25-26 Cyber information on financials mation EM to RT"
type textarea "x"
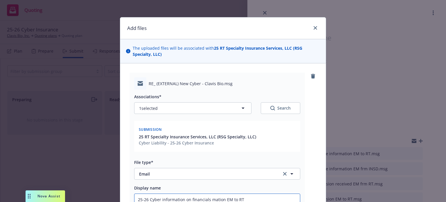
type input "25-26 Cyber information on financials ation EM to RT"
type textarea "x"
type input "25-26 Cyber information on financials tion EM to RT"
type textarea "x"
type input "25-26 Cyber information on financials ion EM to RT"
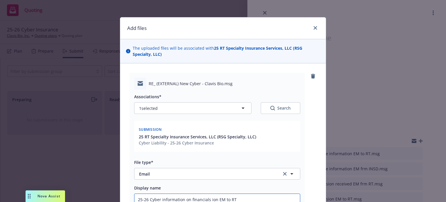
type textarea "x"
type input "25-26 Cyber information on financials on EM to RT"
type textarea "x"
type input "25-26 Cyber information on financials n EM to RT"
type textarea "x"
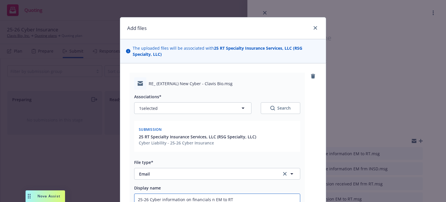
type input "25-26 Cyber information on financials EM to RT"
type textarea "x"
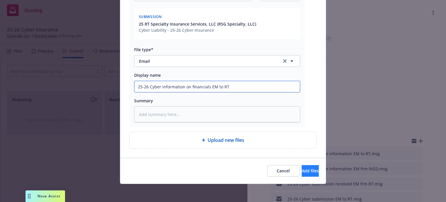
type input "25-26 Cyber information on financials EM to RT"
click at [302, 173] on span "Add files" at bounding box center [310, 171] width 17 height 6
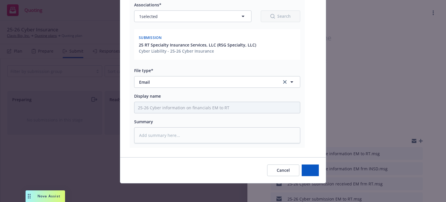
scroll to position [93, 0]
type textarea "x"
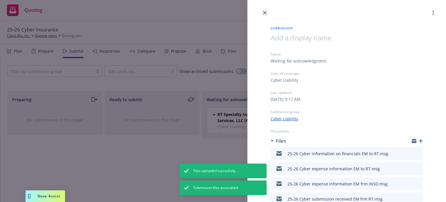
click at [265, 12] on icon "close" at bounding box center [264, 12] width 3 height 3
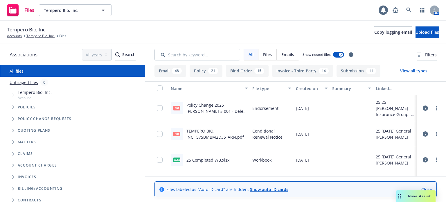
click at [13, 153] on icon "Tree Example" at bounding box center [13, 153] width 2 height 3
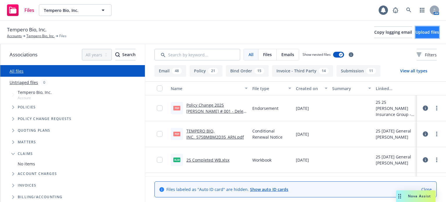
click at [421, 31] on span "Upload files" at bounding box center [428, 32] width 24 height 6
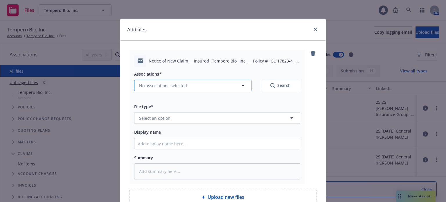
click at [198, 85] on button "No associations selected" at bounding box center [192, 86] width 117 height 12
type textarea "x"
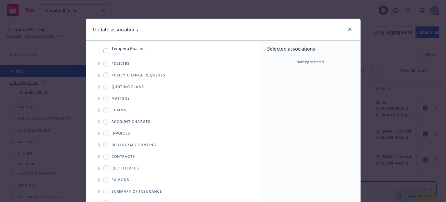
click at [98, 109] on icon "Tree Example" at bounding box center [99, 109] width 2 height 3
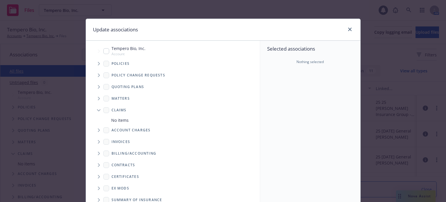
click at [97, 109] on span "Tree Example" at bounding box center [98, 109] width 9 height 9
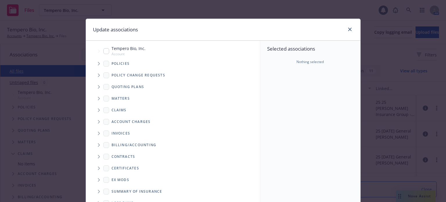
click at [98, 63] on icon "Tree Example" at bounding box center [99, 63] width 2 height 3
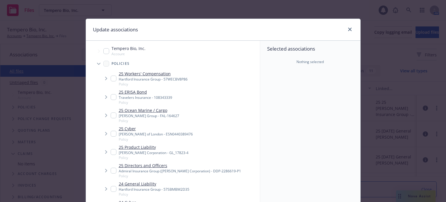
click at [111, 151] on input "Tree Example" at bounding box center [114, 152] width 6 height 6
checkbox input "true"
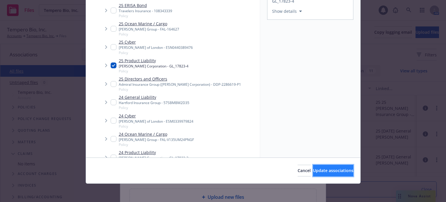
click at [339, 174] on button "Update associations" at bounding box center [333, 171] width 40 height 12
type textarea "x"
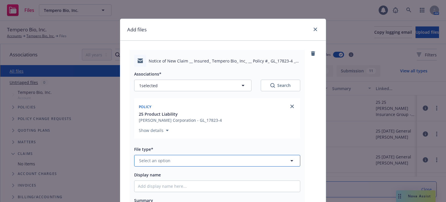
click at [231, 162] on button "Select an option" at bounding box center [217, 161] width 166 height 12
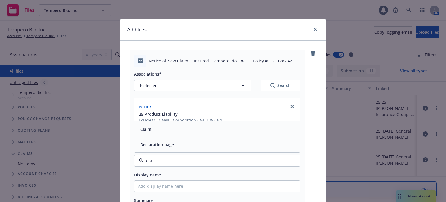
type input "clai"
click at [222, 142] on div "Claim" at bounding box center [217, 144] width 159 height 8
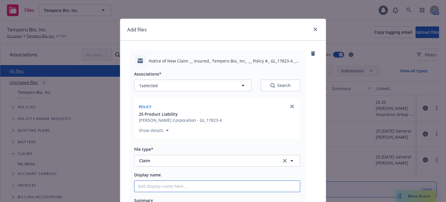
click at [195, 183] on input "Display name" at bounding box center [217, 186] width 166 height 11
type textarea "x"
type input "1"
type textarea "x"
type input "19"
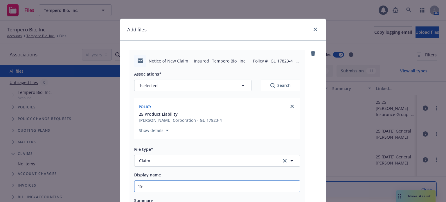
type textarea "x"
type input "1"
type textarea "x"
type input "10"
type textarea "x"
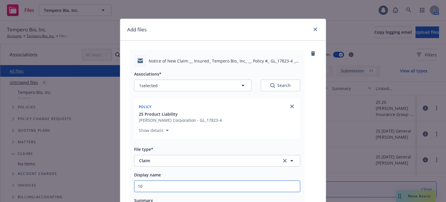
type input "10/"
type textarea "x"
type input "10/9"
type textarea "x"
type input "10/9/"
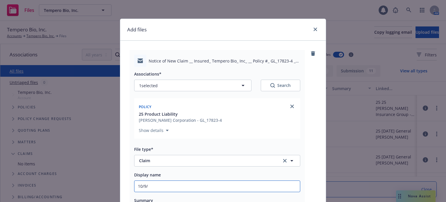
type textarea "x"
type input "[DATE]"
type textarea "x"
type input "10/9/202"
type textarea "x"
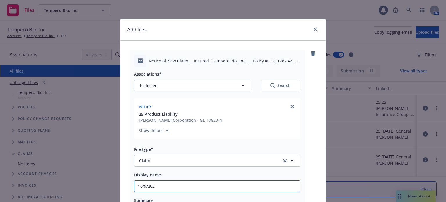
type input "10/9/2025"
type textarea "x"
type input "10/9/2025"
type textarea "x"
type input "10/9/2025 P"
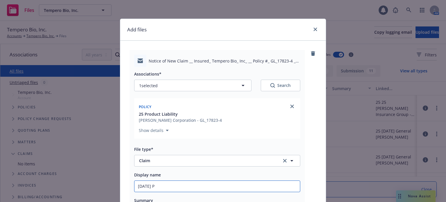
type textarea "x"
type input "10/9/2025 Pr"
type textarea "x"
type input "10/9/2025 Pro"
type textarea "x"
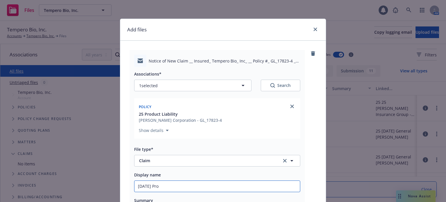
type input "10/9/2025 Prod"
type textarea "x"
type input "10/9/2025 Prod"
type textarea "x"
type input "10/9/2025 Prod"
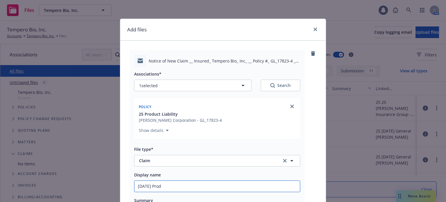
type textarea "x"
type input "10/9/2025 Produ"
type textarea "x"
type input "10/9/2025 Produc"
type textarea "x"
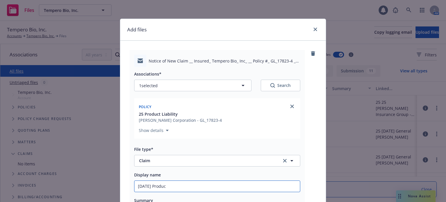
type input "10/9/2025 Product"
type textarea "x"
type input "10/9/2025 Products"
type textarea "x"
type input "10/9/2025 Products"
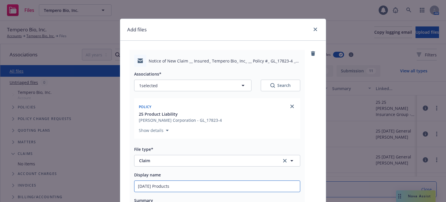
type textarea "x"
type input "10/9/2025 Products S"
type textarea "x"
type input "10/9/2025 Products SA"
type textarea "x"
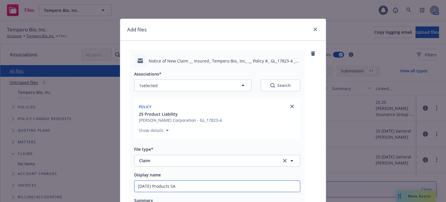
type input "10/9/2025 Products SAE"
type textarea "x"
type input "10/9/2025 Products SAE"
type textarea "x"
type input "10/9/2025 Products SAE no"
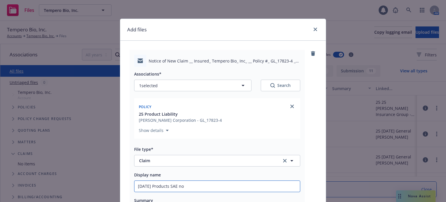
type textarea "x"
type input "10/9/2025 Products SAE not"
type textarea "x"
type input "10/9/2025 Products SAE noti"
type textarea "x"
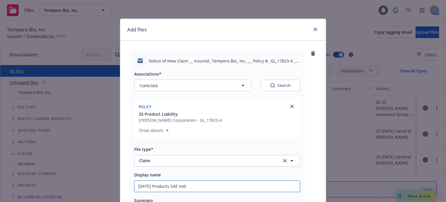
type input "10/9/2025 Products SAE notic"
type textarea "x"
type input "10/9/2025 Products SAE notice"
type textarea "x"
type input "10/9/2025 Products SAE notice"
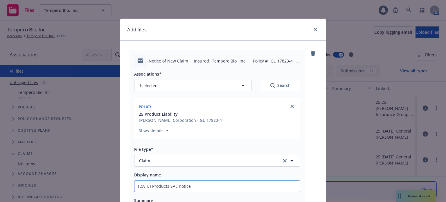
type textarea "x"
type input "10/9/2025 Products SAE notice to"
type textarea "x"
type input "10/9/2025 Products SAE notice to"
type textarea "x"
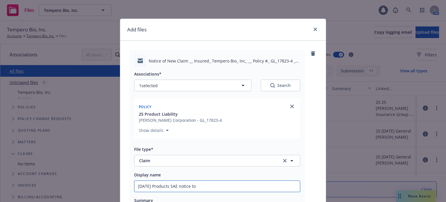
type input "10/9/2025 Products SAE notice to B"
type textarea "x"
type input "10/9/2025 Products SAE notice to Be"
type textarea "x"
type input "10/9/2025 Products SAE notice to Ber"
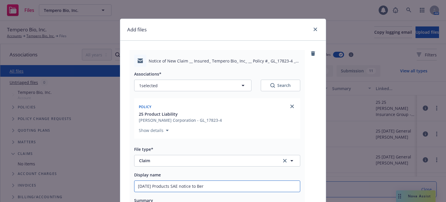
type textarea "x"
type input "10/9/2025 Products SAE notice to Berk"
type textarea "x"
type input "10/9/2025 Products SAE notice to Berkl"
type textarea "x"
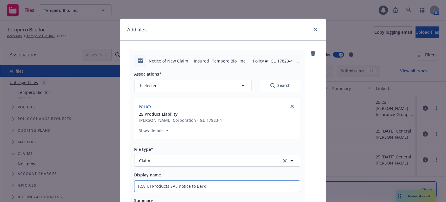
type input "10/9/2025 Products SAE notice to Berkle"
type textarea "x"
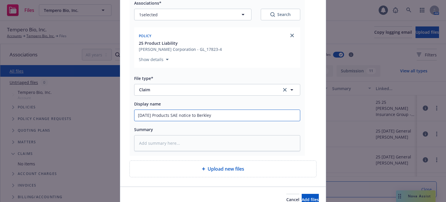
scroll to position [99, 0]
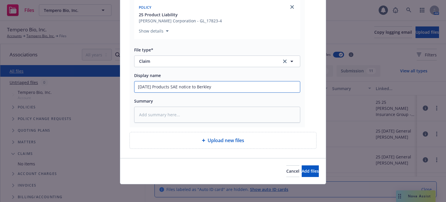
type input "10/9/2025 Products SAE notice to Berkley"
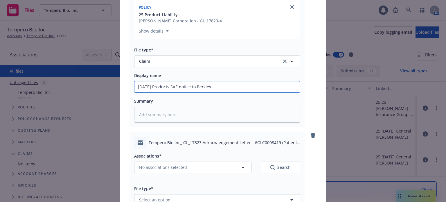
scroll to position [157, 0]
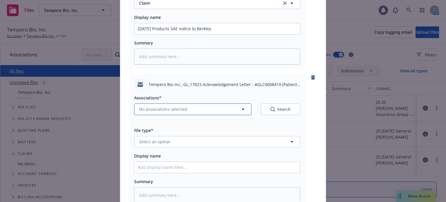
click at [187, 108] on button "No associations selected" at bounding box center [192, 109] width 117 height 12
type textarea "x"
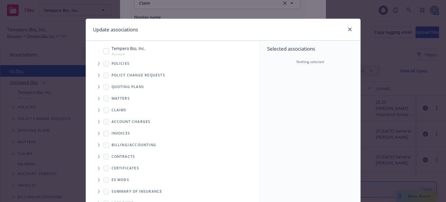
click at [95, 65] on span "Tree Example" at bounding box center [98, 63] width 9 height 9
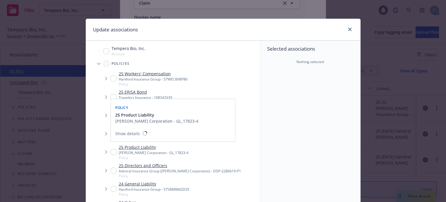
click at [111, 153] on input "Tree Example" at bounding box center [114, 152] width 6 height 6
checkbox input "true"
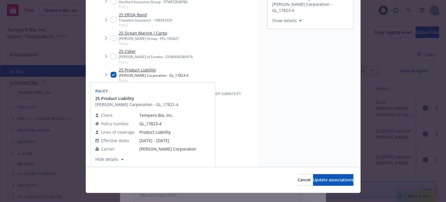
scroll to position [87, 0]
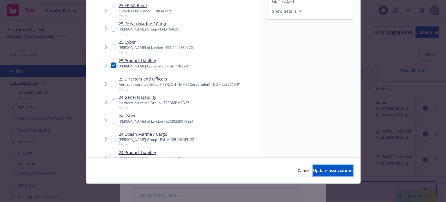
drag, startPoint x: 332, startPoint y: 173, endPoint x: 298, endPoint y: 171, distance: 34.6
click at [332, 173] on span "Update associations" at bounding box center [333, 171] width 40 height 6
type textarea "x"
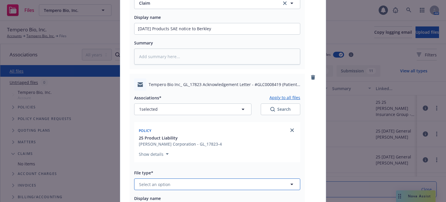
click at [216, 184] on button "Select an option" at bounding box center [217, 184] width 166 height 12
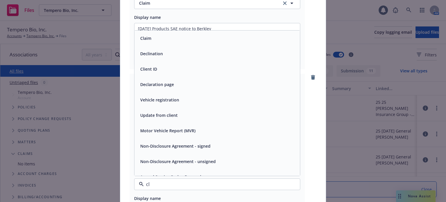
type input "cla"
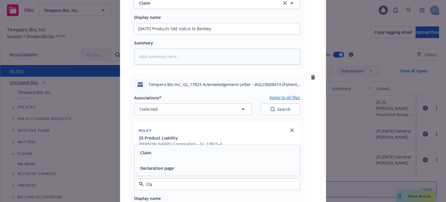
click at [197, 156] on div "Claim" at bounding box center [217, 152] width 159 height 8
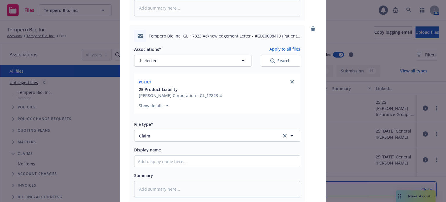
scroll to position [274, 0]
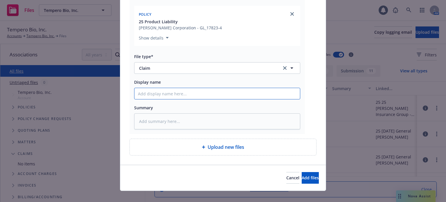
click at [156, 96] on input "Display name" at bounding box center [217, 93] width 166 height 11
paste input "10/9/2025 Products SAE notice to Berkley"
type textarea "x"
type input "10/9/2025 Products SAE notice to Berkley"
click at [195, 92] on input "10/9/2025 Products SAE notice to Berkley" at bounding box center [217, 93] width 166 height 11
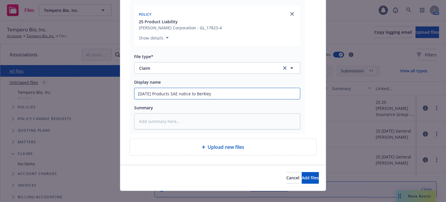
type textarea "x"
type input "10/9/2025 Products SAE notice rto Berkley"
type textarea "x"
type input "10/9/2025 Products SAE notice reto Berkley"
type textarea "x"
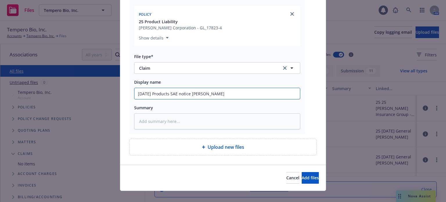
type input "10/9/2025 Products SAE notice recto Berkley"
type textarea "x"
type input "10/9/2025 Products SAE notice receto Berkley"
type textarea "x"
type input "10/9/2025 Products SAE notice receito Berkley"
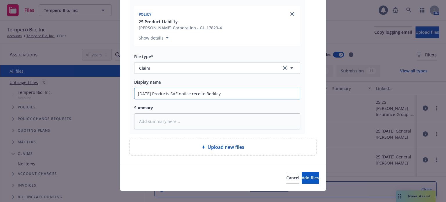
type textarea "x"
type input "10/9/2025 Products SAE notice receivto Berkley"
type textarea "x"
type input "10/9/2025 Products SAE notice receiveto Berkley"
type textarea "x"
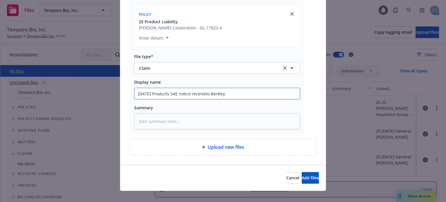
type input "10/9/2025 Products SAE notice receivedto Berkley"
type textarea "x"
type input "10/9/2025 Products SAE notice received to Berkley"
type textarea "x"
type input "10/9/2025 Products SAE notice received fto Berkley"
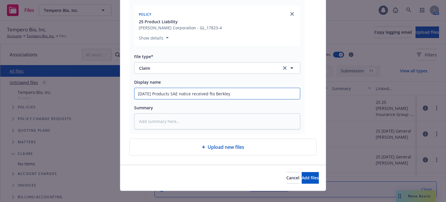
type textarea "x"
type input "10/9/2025 Products SAE notice received frto Berkley"
type textarea "x"
type input "10/9/2025 Products SAE notice received frmto Berkley"
type textarea "x"
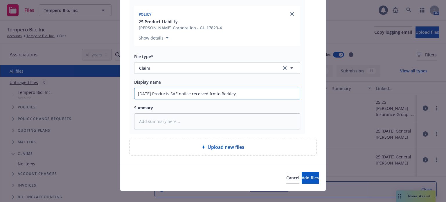
type input "10/9/2025 Products SAE notice received frmo Berkley"
type textarea "x"
type input "10/9/2025 Products SAE notice received frm Berkley"
click at [211, 94] on input "10/9/2025 Products SAE notice received frm Berkley" at bounding box center [217, 93] width 166 height 11
type textarea "x"
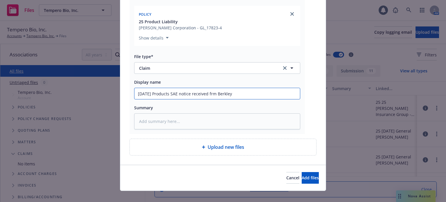
type input "10/9/2025 Products SAE notice received frm Berkley"
type textarea "x"
type input "10/9/2025 Products SAE notice received E frm Berkley"
type textarea "x"
type input "10/9/2025 Products SAE notice received EM frm Berkley"
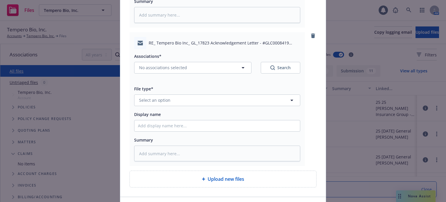
scroll to position [390, 0]
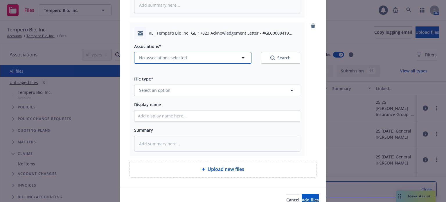
click at [163, 59] on span "No associations selected" at bounding box center [163, 58] width 48 height 6
type textarea "x"
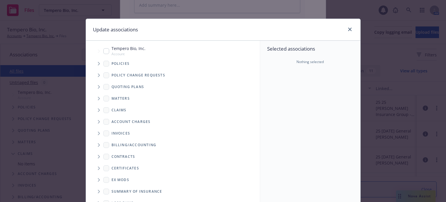
click at [98, 65] on icon "Tree Example" at bounding box center [99, 63] width 2 height 3
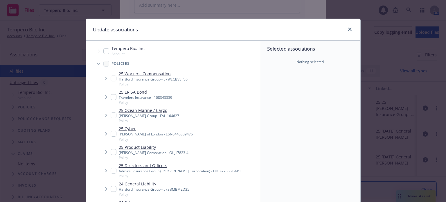
click at [112, 152] on input "Tree Example" at bounding box center [114, 152] width 6 height 6
checkbox input "true"
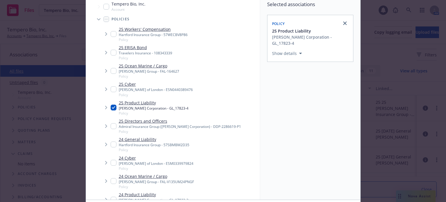
scroll to position [87, 0]
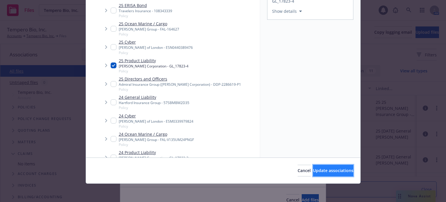
click at [322, 171] on span "Update associations" at bounding box center [333, 171] width 40 height 6
type textarea "x"
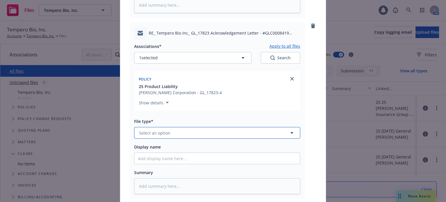
click at [195, 137] on button "Select an option" at bounding box center [217, 133] width 166 height 12
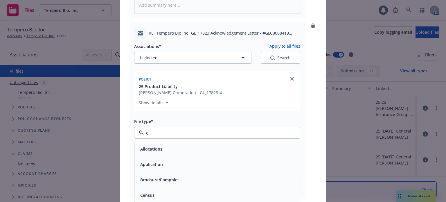
type input "cla"
click at [192, 150] on div "Claim" at bounding box center [217, 149] width 159 height 8
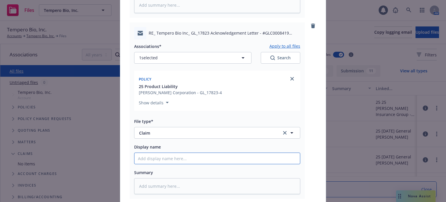
click at [188, 158] on input "Display name" at bounding box center [217, 158] width 166 height 11
paste input "10/9/2025 Products SAE notice to Berkley"
type textarea "x"
type input "10/9/2025 Products SAE notice to Berkley"
click at [195, 157] on input "10/9/2025 Products SAE notice to Berkley" at bounding box center [217, 158] width 166 height 11
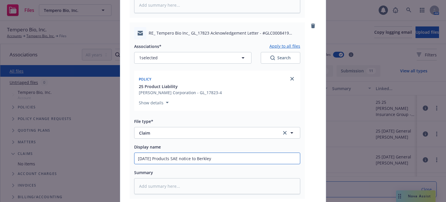
type textarea "x"
type input "10/9/2025 Products SAE notice reto Berkley"
type textarea "x"
type input "10/9/2025 Products SAE notice reeto Berkley"
type textarea "x"
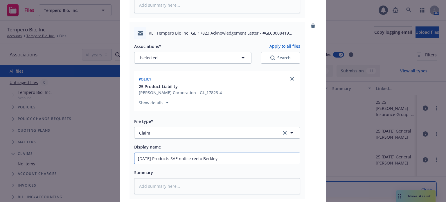
type input "10/9/2025 Products SAE notice reto Berkley"
type textarea "x"
type input "10/9/2025 Products SAE notice recto Berkley"
type textarea "x"
type input "10/9/2025 Products SAE notice receto Berkley"
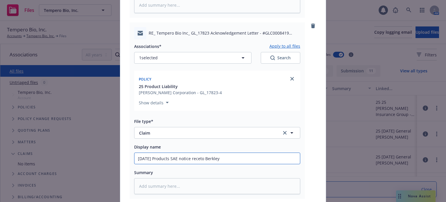
type textarea "x"
type input "10/9/2025 Products SAE notice receito Berkley"
type textarea "x"
type input "10/9/2025 Products SAE notice receto Berkley"
type textarea "x"
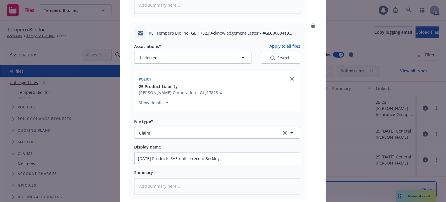
type input "10/9/2025 Products SAE notice recto Berkley"
type textarea "x"
type input "10/9/2025 Products SAE notice reto Berkley"
type textarea "x"
type input "10/9/2025 Products SAE notice rto Berkley"
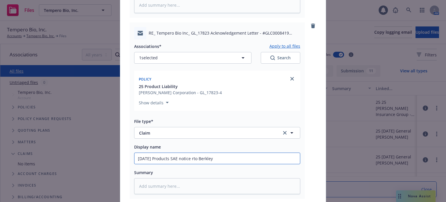
type textarea "x"
type input "10/9/2025 Products SAE notice to Berkley"
type textarea "x"
type input "10/9/2025 Products SAE notice ato Berkley"
type textarea "x"
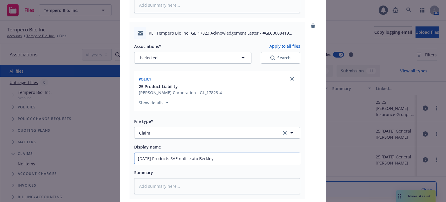
type input "10/9/2025 Products SAE notice asto Berkley"
type textarea "x"
type input "10/9/2025 Products SAE notice ato Berkley"
type textarea "x"
type input "10/9/2025 Products SAE notice to Berkley"
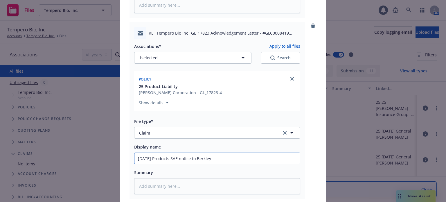
type textarea "x"
type input "10/9/2025 Products SAE noticeto Berkley"
type textarea "x"
type input "10/9/2025 Products SAE noticto Berkley"
type textarea "x"
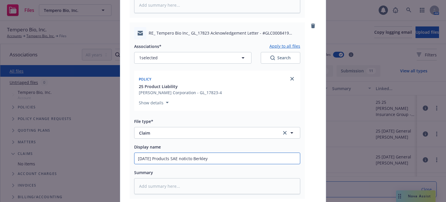
type input "10/9/2025 Products SAE notito Berkley"
type textarea "x"
type input "10/9/2025 Products SAE notto Berkley"
type textarea "x"
type input "10/9/2025 Products SAE noto Berkley"
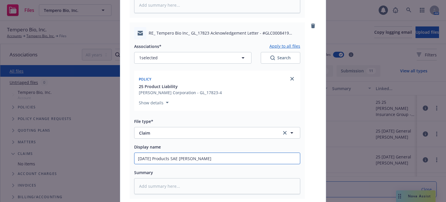
type textarea "x"
type input "10/9/2025 Products SAE to Berkley"
type textarea "x"
type input "10/9/2025 Products SAE clto Berkley"
type textarea "x"
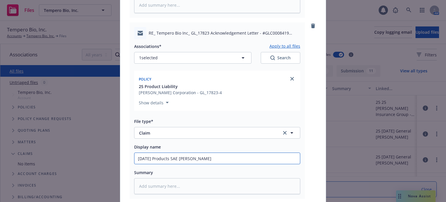
type input "10/9/2025 Products SAE claito Berkley"
type textarea "x"
type input "10/9/2025 Products SAE claim to Berkley"
type textarea "x"
type input "10/9/2025 Products SAE claim ato Berkley"
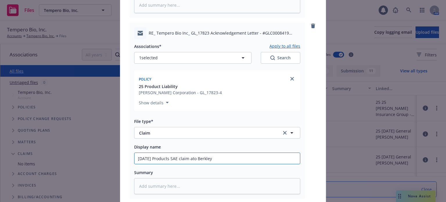
type textarea "x"
type input "10/9/2025 Products SAE claim asto Berkley"
type textarea "x"
type input "10/9/2025 Products SAE claim assto Berkley"
type textarea "x"
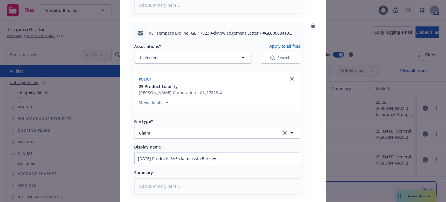
type input "10/9/2025 Products SAE claim assito Berkley"
type textarea "x"
type input "10/9/2025 Products SAE claim assigto Berkley"
type textarea "x"
type input "10/9/2025 Products SAE claim assigneto Berkley"
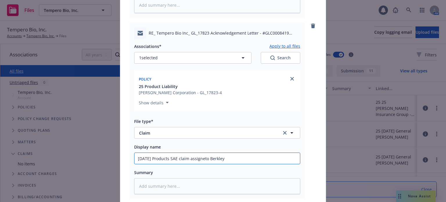
type textarea "x"
type input "10/9/2025 Products SAE claim assigned to Berkley"
type textarea "x"
type input "10/9/2025 Products SAE claim assigned tto Berkley"
type textarea "x"
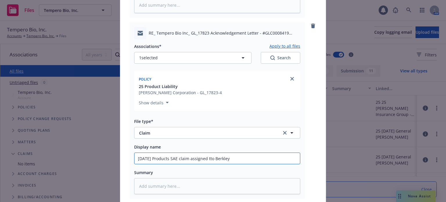
type input "10/9/2025 Products SAE claim assigned toto Berkley"
type textarea "x"
type input "10/9/2025 Products SAE claim assigned to to Berkley"
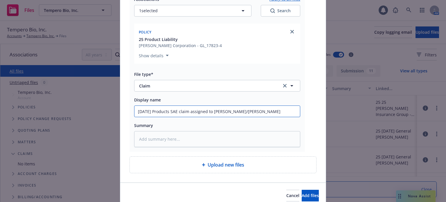
scroll to position [461, 0]
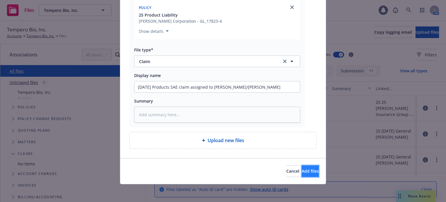
click at [302, 168] on span "Add files" at bounding box center [310, 171] width 17 height 6
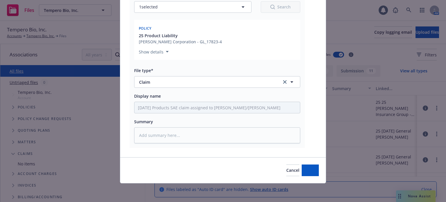
scroll to position [440, 0]
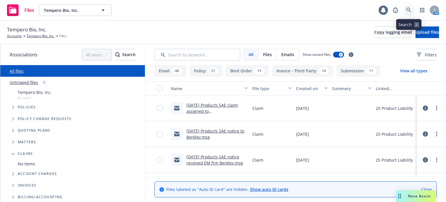
click at [408, 11] on icon at bounding box center [408, 10] width 5 height 5
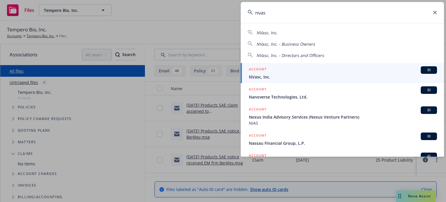
click at [277, 76] on span "NVasc, Inc." at bounding box center [343, 77] width 188 height 6
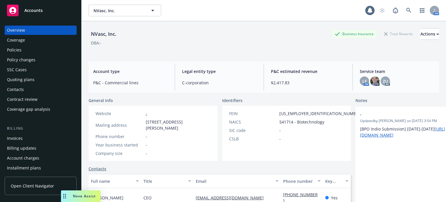
click at [32, 51] on div "Policies" at bounding box center [40, 49] width 67 height 9
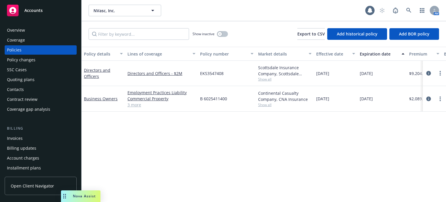
click at [53, 78] on div "Quoting plans" at bounding box center [40, 79] width 67 height 9
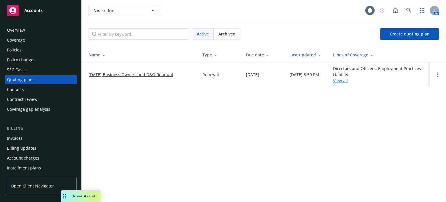
click at [100, 73] on link "[DATE] Business Owners and D&O Renewal" at bounding box center [131, 74] width 85 height 6
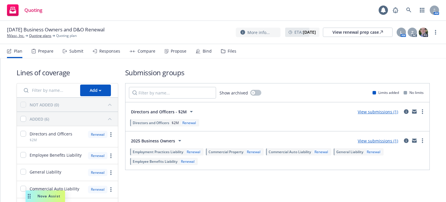
click at [43, 59] on div "Lines of coverage Add NOT ADDED (0) ADDED (6) Directors and Officers $2M Renewa…" at bounding box center [223, 152] width 413 height 188
click at [45, 53] on div "Prepare" at bounding box center [45, 51] width 15 height 5
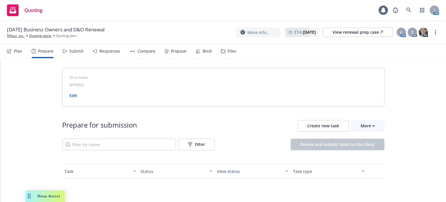
click at [73, 53] on div "Submit" at bounding box center [76, 51] width 14 height 5
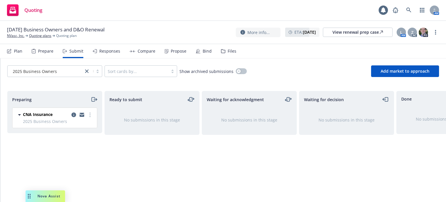
click at [102, 54] on div "Responses" at bounding box center [107, 51] width 28 height 14
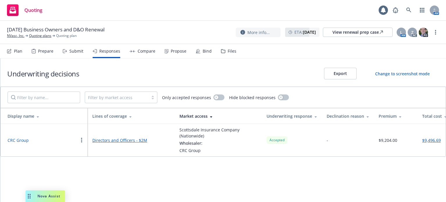
click at [138, 52] on div "Compare" at bounding box center [147, 51] width 18 height 5
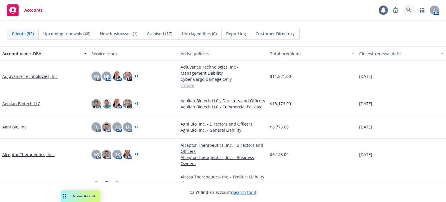
click at [407, 8] on icon at bounding box center [408, 10] width 5 height 5
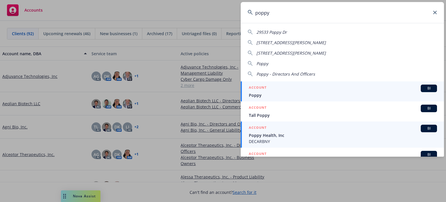
type input "poppy"
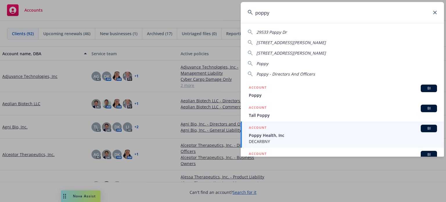
click at [273, 130] on div "ACCOUNT BI" at bounding box center [343, 129] width 188 height 8
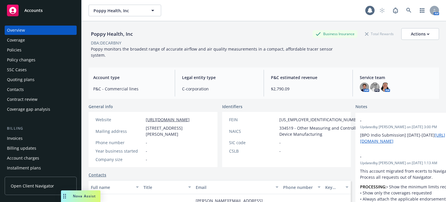
click at [21, 53] on div "Policies" at bounding box center [40, 49] width 67 height 9
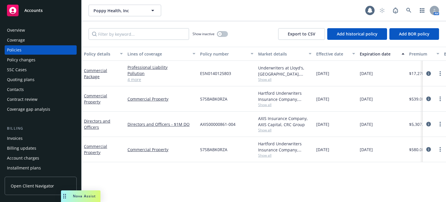
click at [28, 79] on div "Quoting plans" at bounding box center [21, 79] width 28 height 9
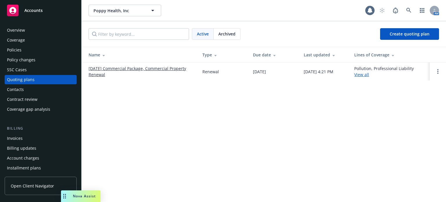
click at [94, 74] on link "[DATE] Commercial Package, Commercial Property Renewal" at bounding box center [141, 71] width 105 height 12
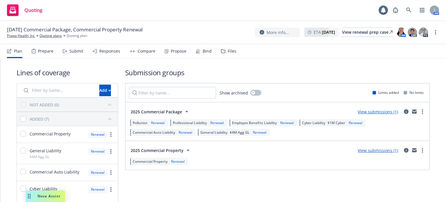
click at [99, 53] on div "Responses" at bounding box center [109, 51] width 21 height 5
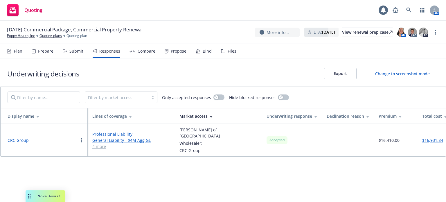
click at [78, 54] on div "Submit" at bounding box center [73, 51] width 21 height 14
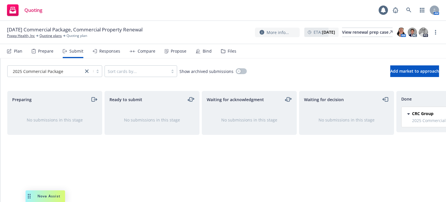
click at [203, 50] on div "Bind" at bounding box center [207, 51] width 9 height 5
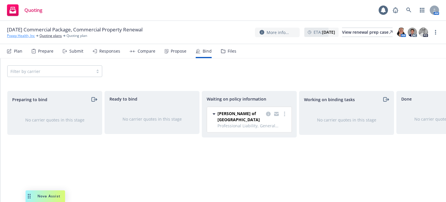
click at [27, 36] on link "Poppy Health, Inc" at bounding box center [21, 35] width 28 height 5
